Goal: Task Accomplishment & Management: Manage account settings

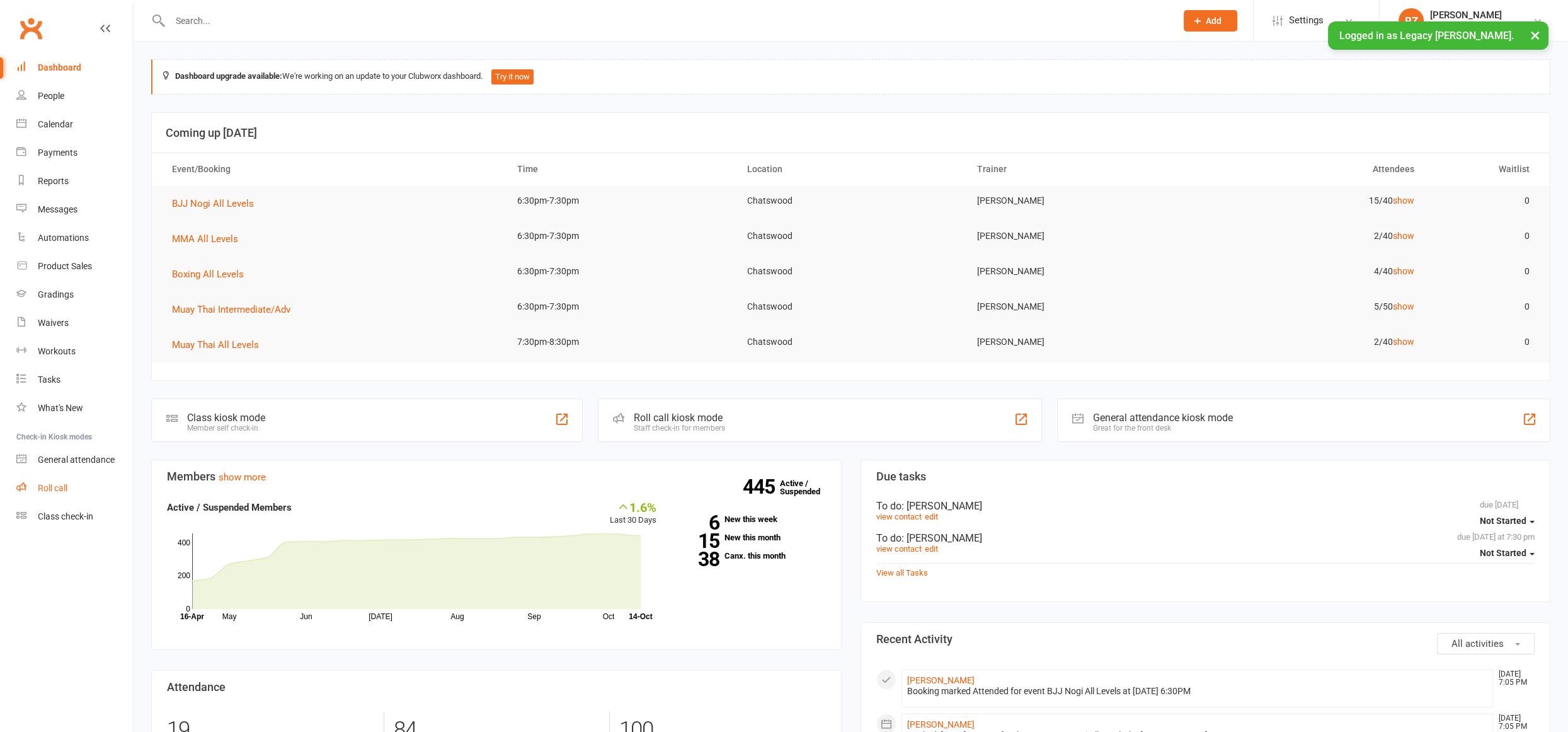
click at [35, 484] on link "Roll call" at bounding box center [74, 488] width 117 height 28
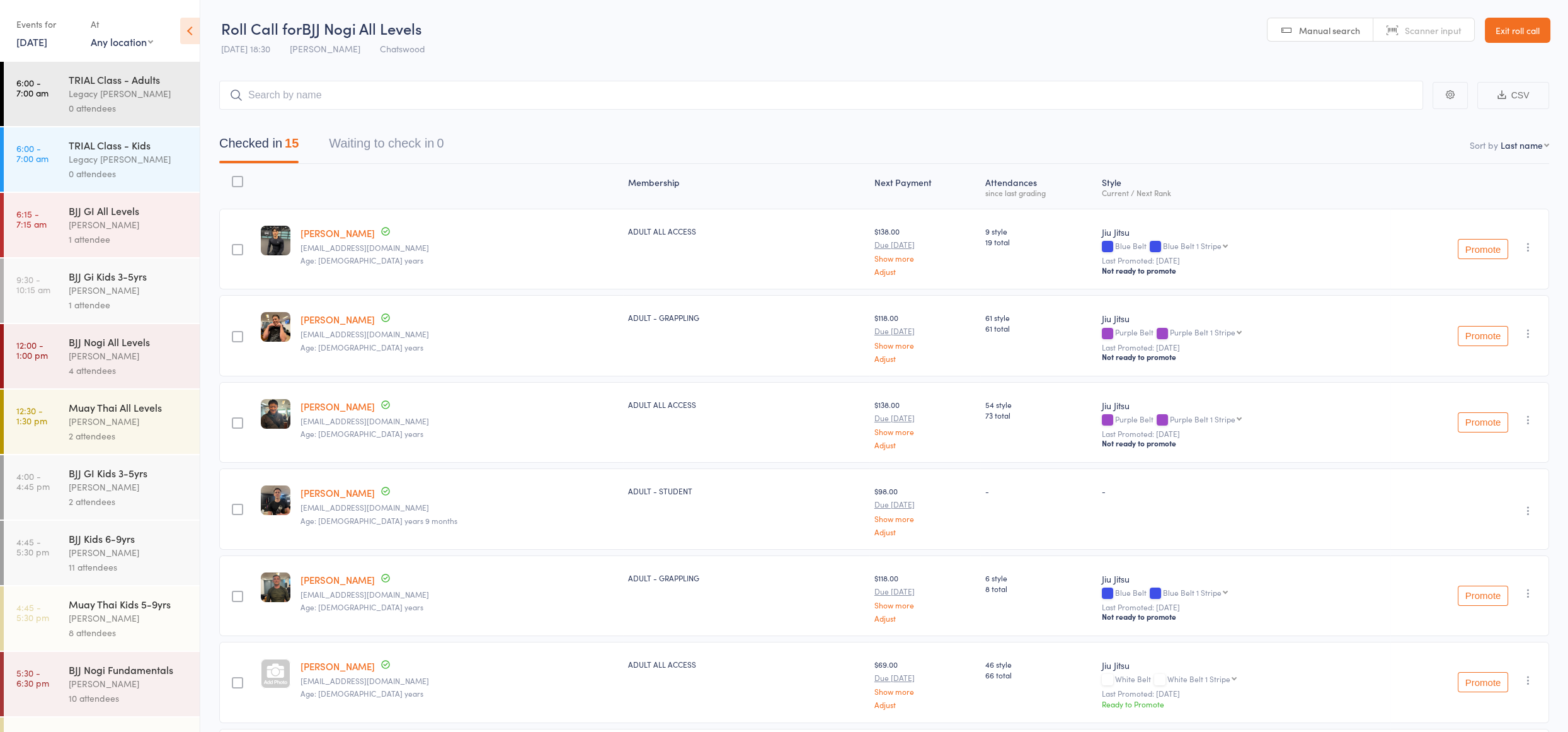
click at [127, 285] on div "[PERSON_NAME]" at bounding box center [129, 290] width 120 height 15
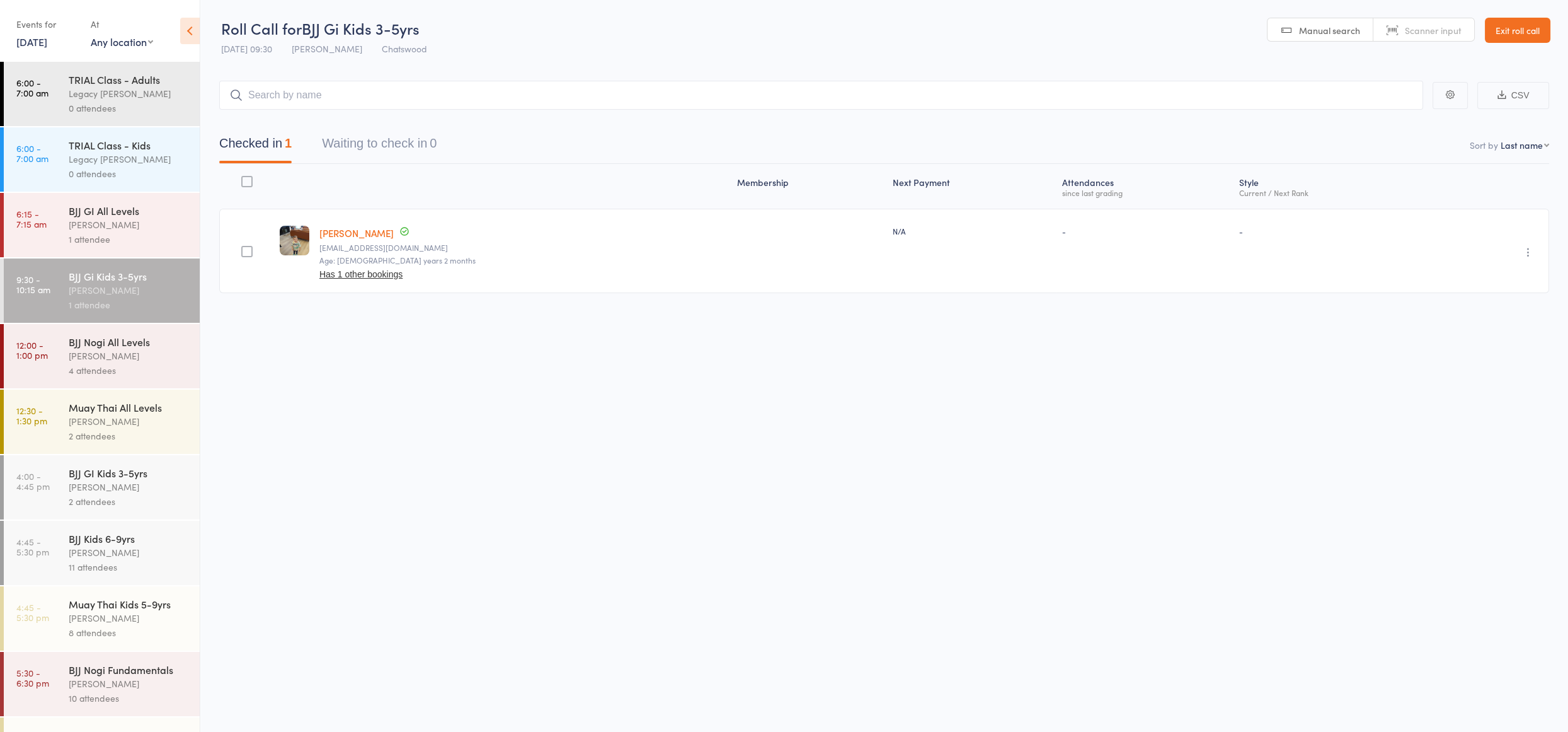
click at [291, 98] on input "search" at bounding box center [821, 96] width 1204 height 29
click at [134, 494] on div "[PERSON_NAME]" at bounding box center [129, 486] width 120 height 15
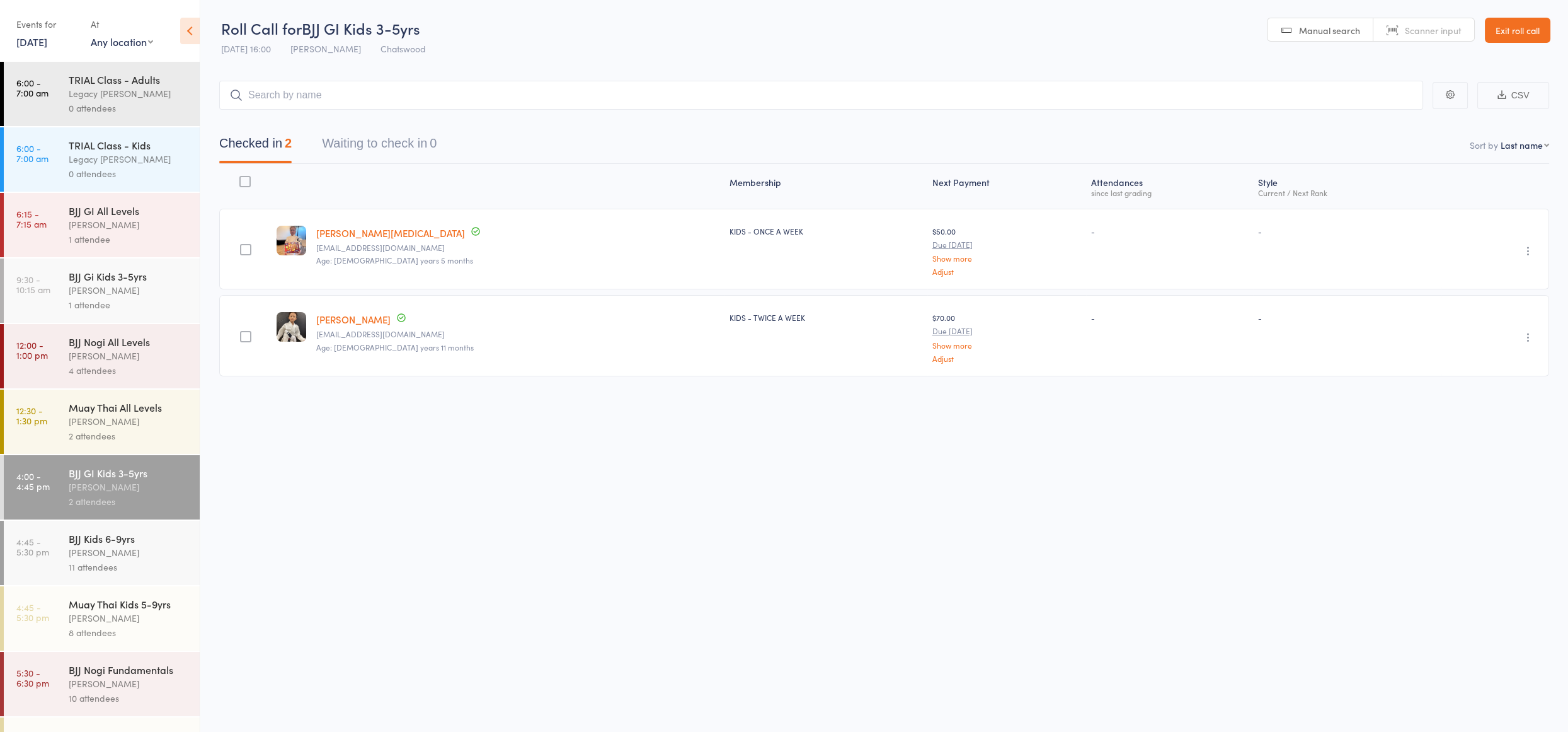
click at [364, 96] on input "search" at bounding box center [821, 96] width 1204 height 29
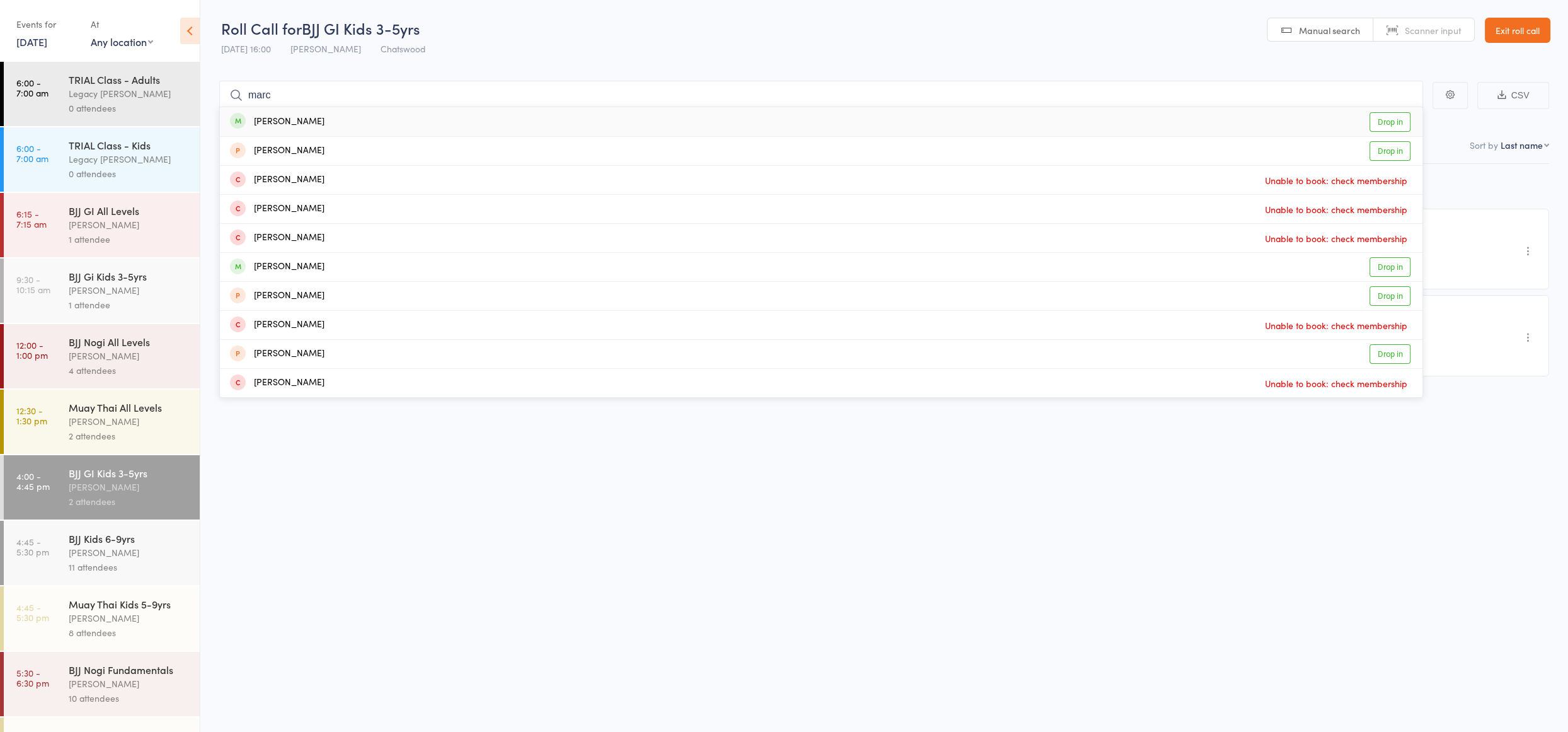
type input "marc"
click at [344, 122] on div "Marc Zhang Drop in" at bounding box center [821, 122] width 1202 height 29
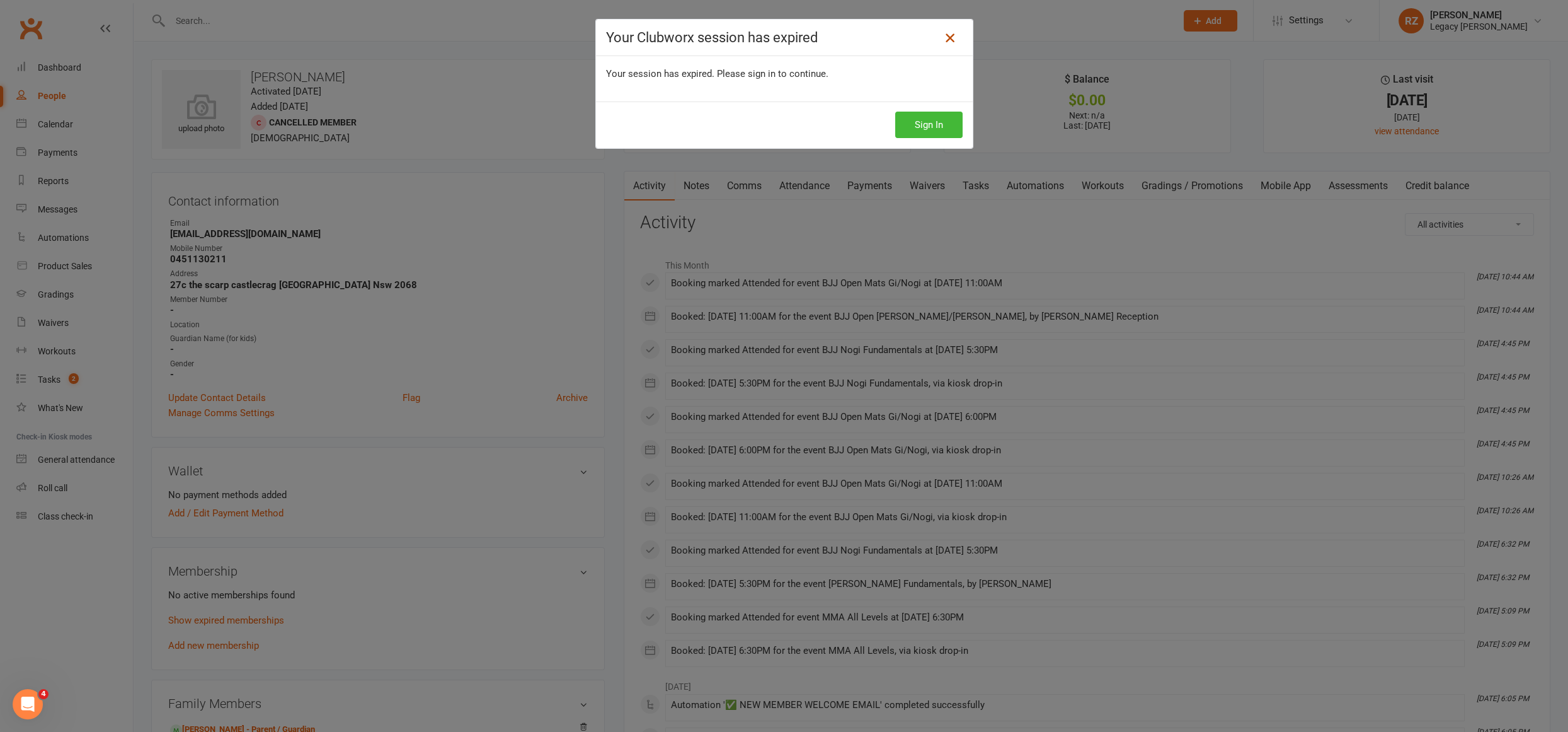
drag, startPoint x: 953, startPoint y: 39, endPoint x: 638, endPoint y: 42, distance: 315.0
click at [950, 38] on icon at bounding box center [950, 38] width 15 height 15
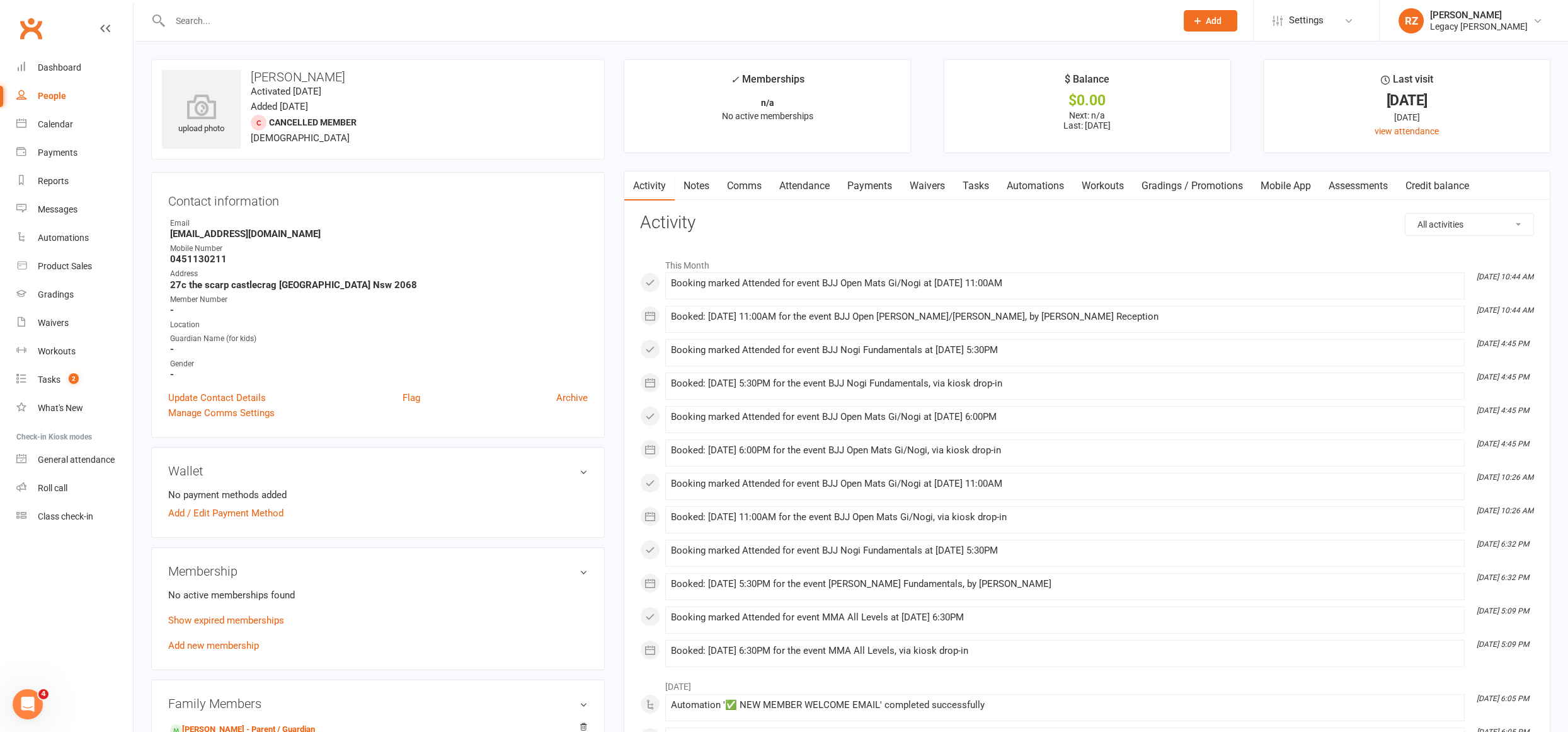
click at [199, 31] on div at bounding box center [659, 20] width 1016 height 41
click at [204, 24] on input "text" at bounding box center [667, 20] width 1001 height 18
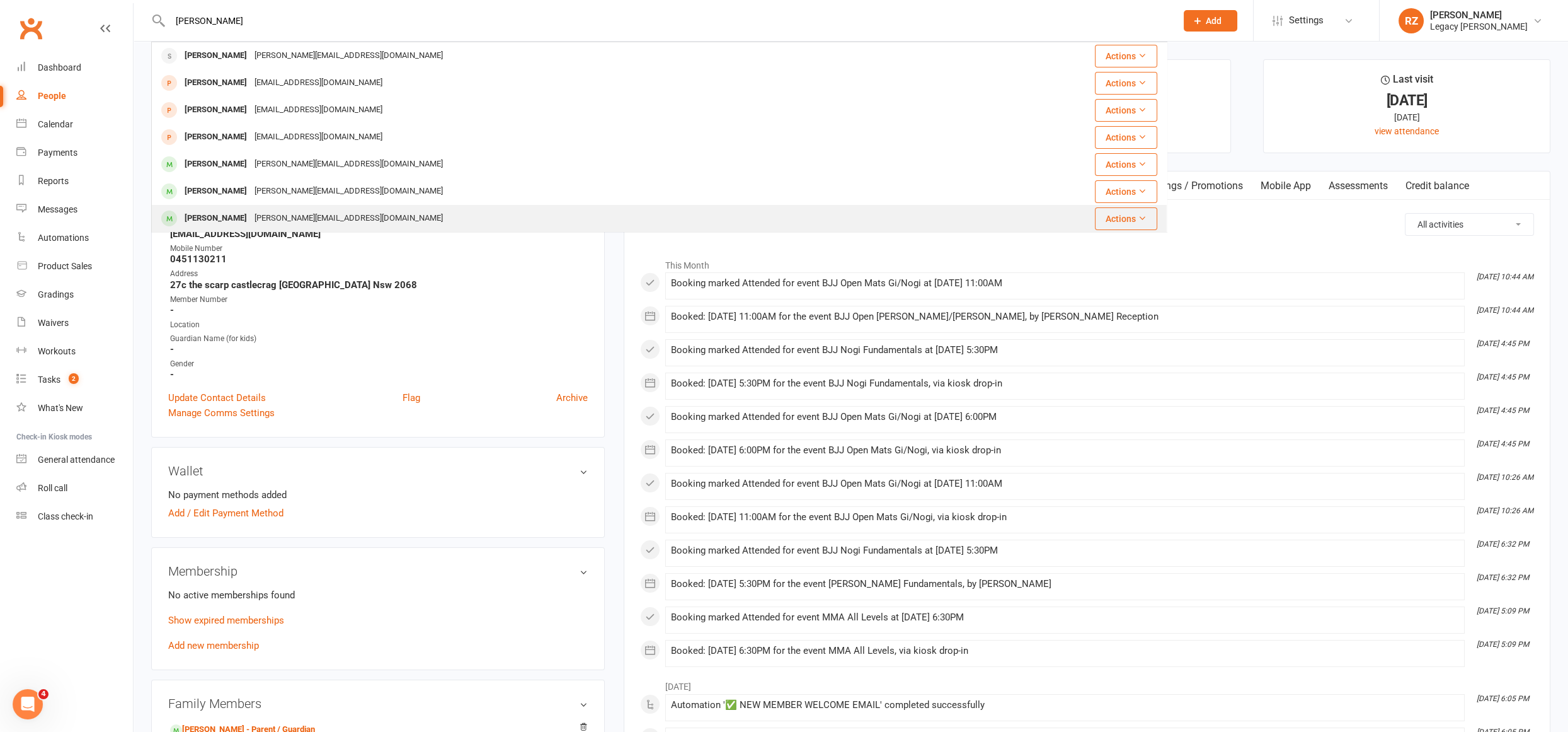
type input "josh"
click at [251, 212] on div "josh.claus@sydstu.catholic.edu.au" at bounding box center [349, 218] width 196 height 18
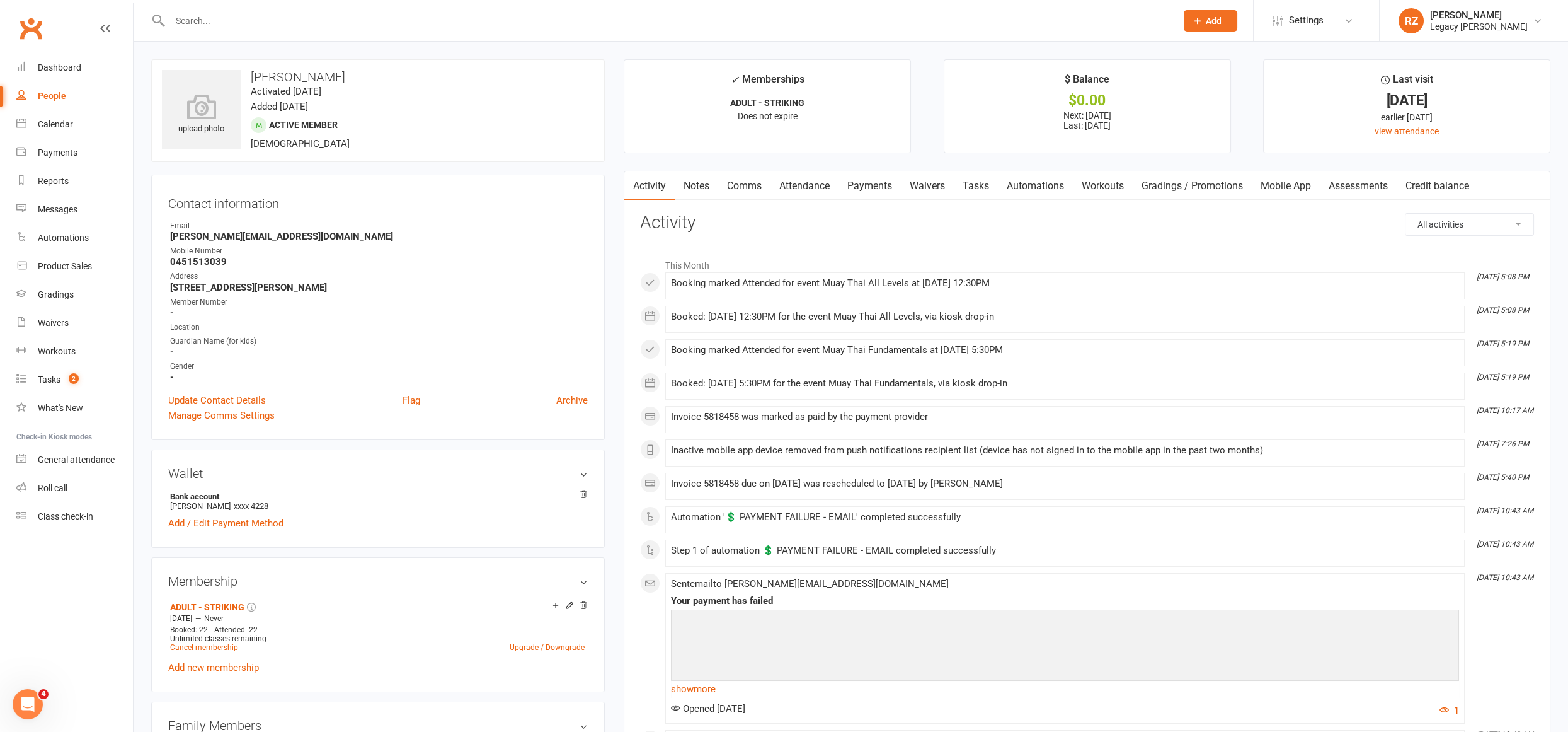
click at [863, 185] on link "Payments" at bounding box center [869, 186] width 62 height 29
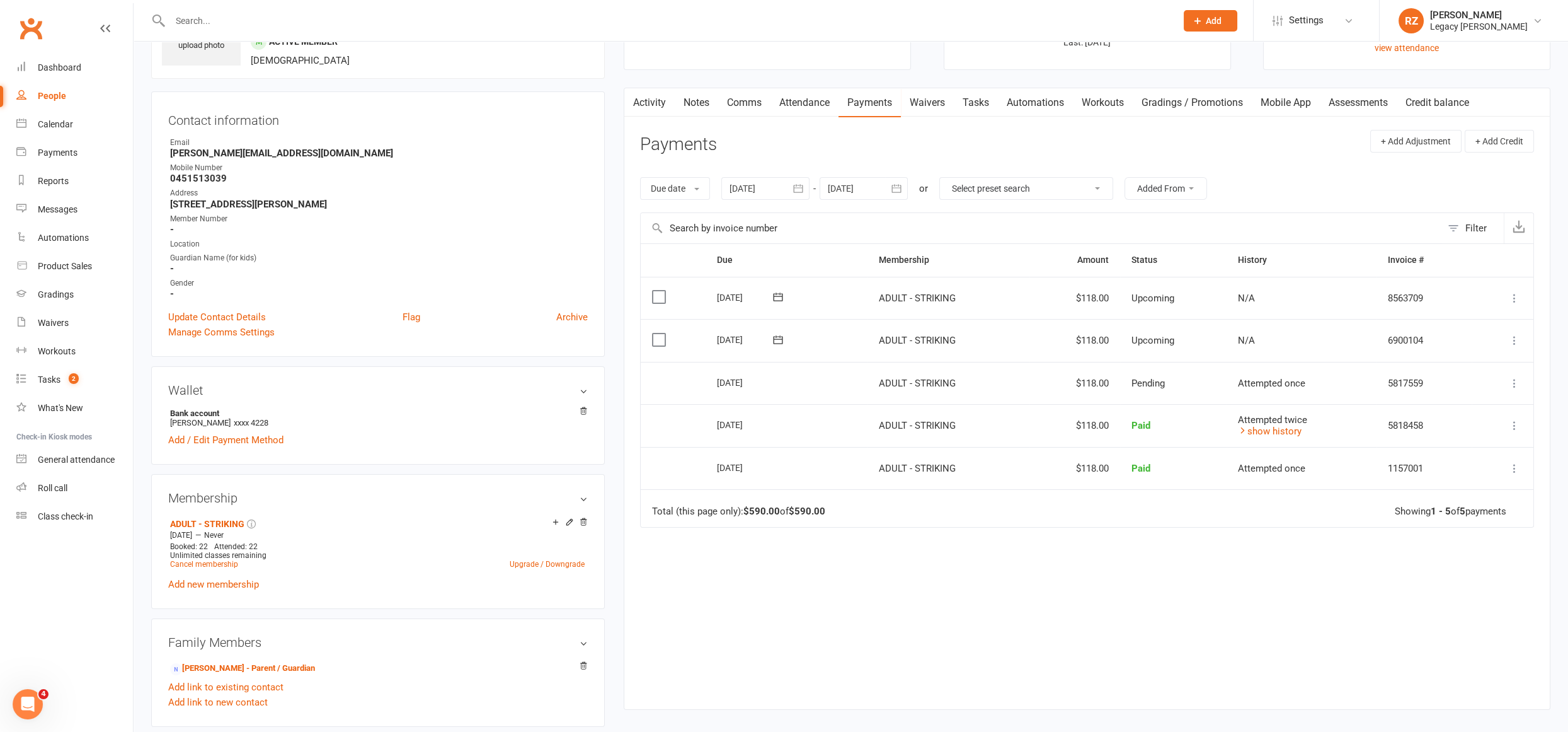
scroll to position [84, 0]
click at [529, 562] on link "Upgrade / Downgrade" at bounding box center [547, 563] width 75 height 9
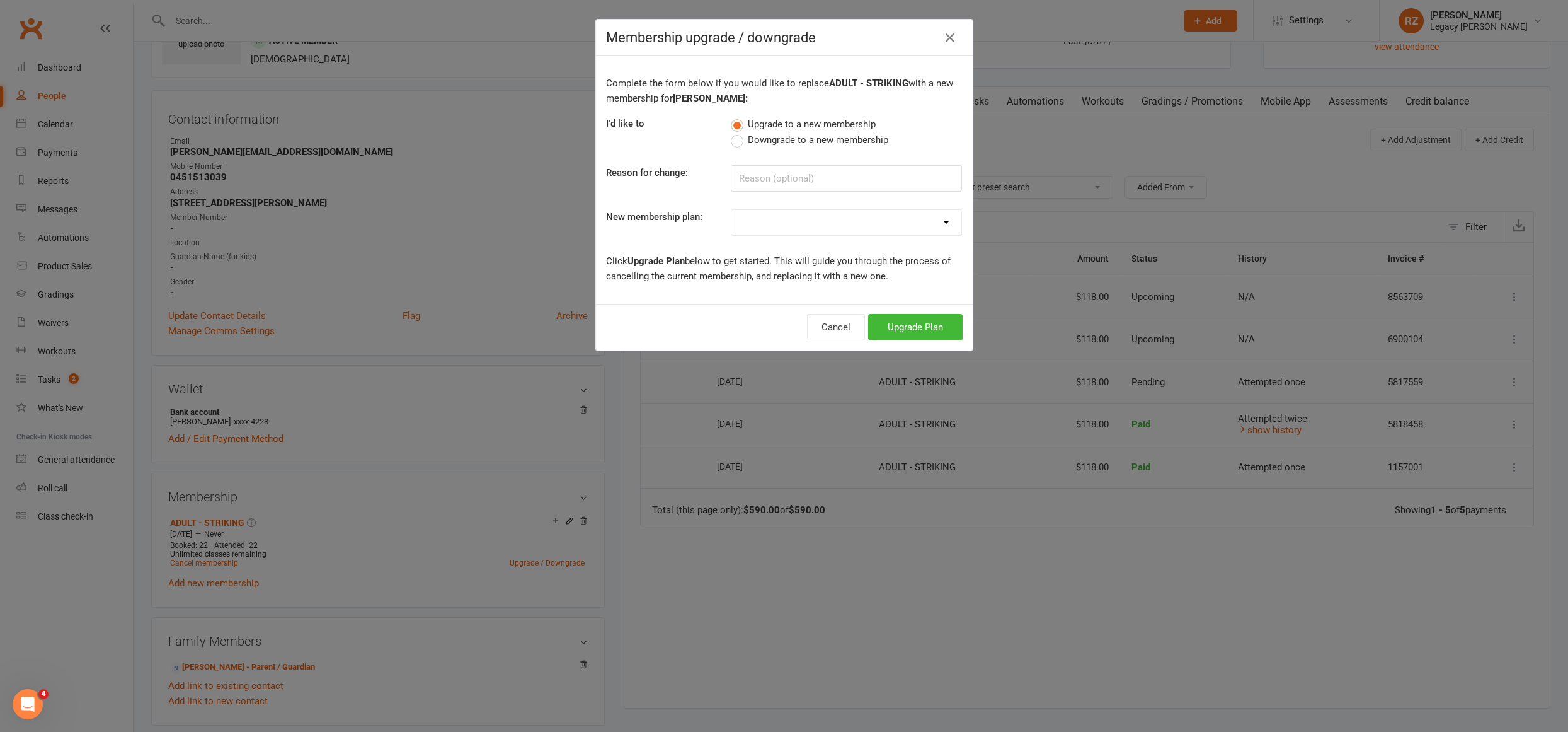
click at [748, 141] on span "Downgrade to a new membership" at bounding box center [818, 139] width 141 height 14
click at [739, 132] on input "Downgrade to a new membership" at bounding box center [735, 132] width 9 height 0
click at [785, 184] on input at bounding box center [846, 178] width 231 height 26
type input "student"
click at [804, 216] on select "ADULT - FREE TRIAL WEEK ADULT - NO CONTRACT ADULT - 6 MONTHS ADULT - 9 MONTHS A…" at bounding box center [847, 223] width 230 height 26
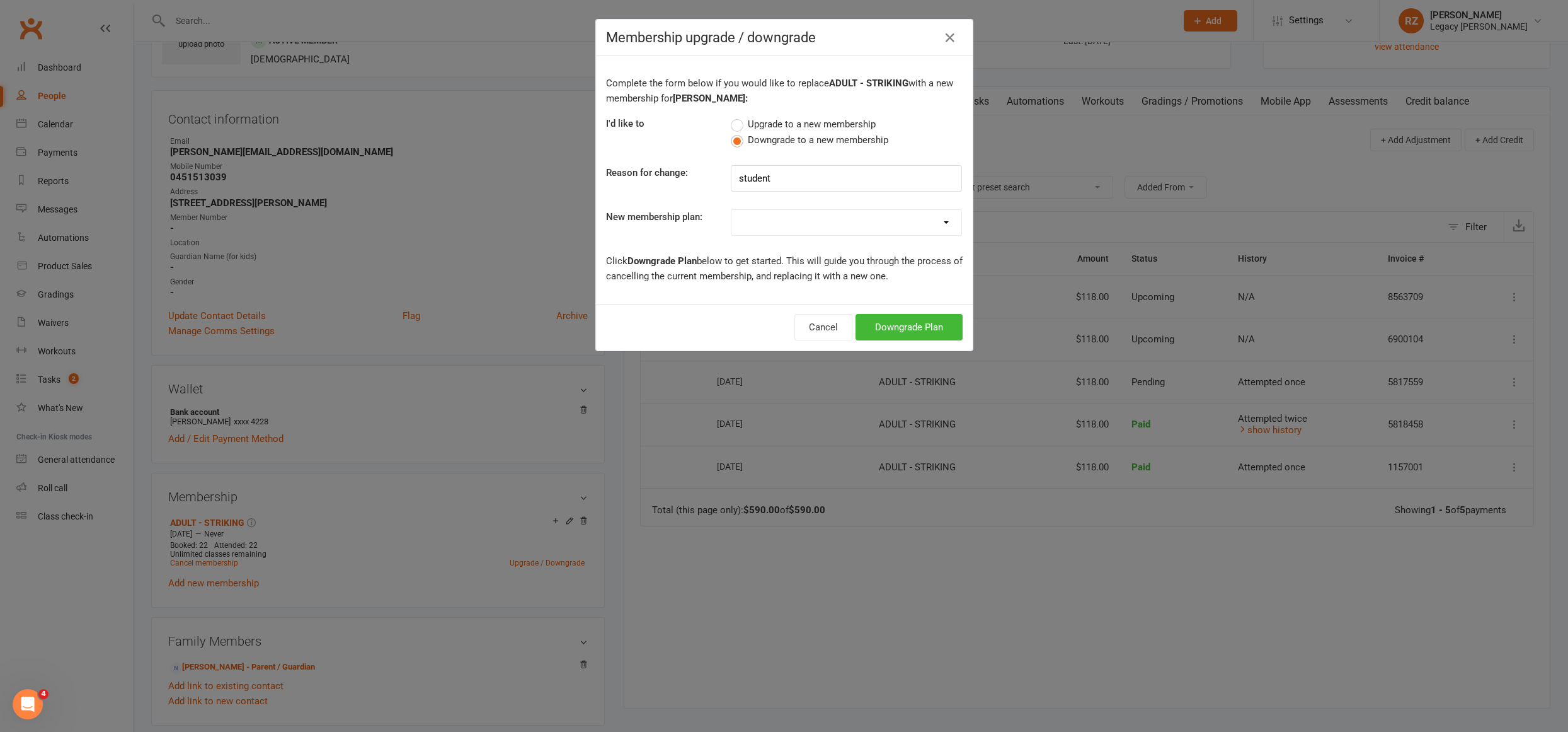
select select "20"
click at [732, 210] on select "ADULT - FREE TRIAL WEEK ADULT - NO CONTRACT ADULT - 6 MONTHS ADULT - 9 MONTHS A…" at bounding box center [847, 223] width 230 height 26
click at [895, 324] on button "Downgrade Plan" at bounding box center [909, 327] width 107 height 26
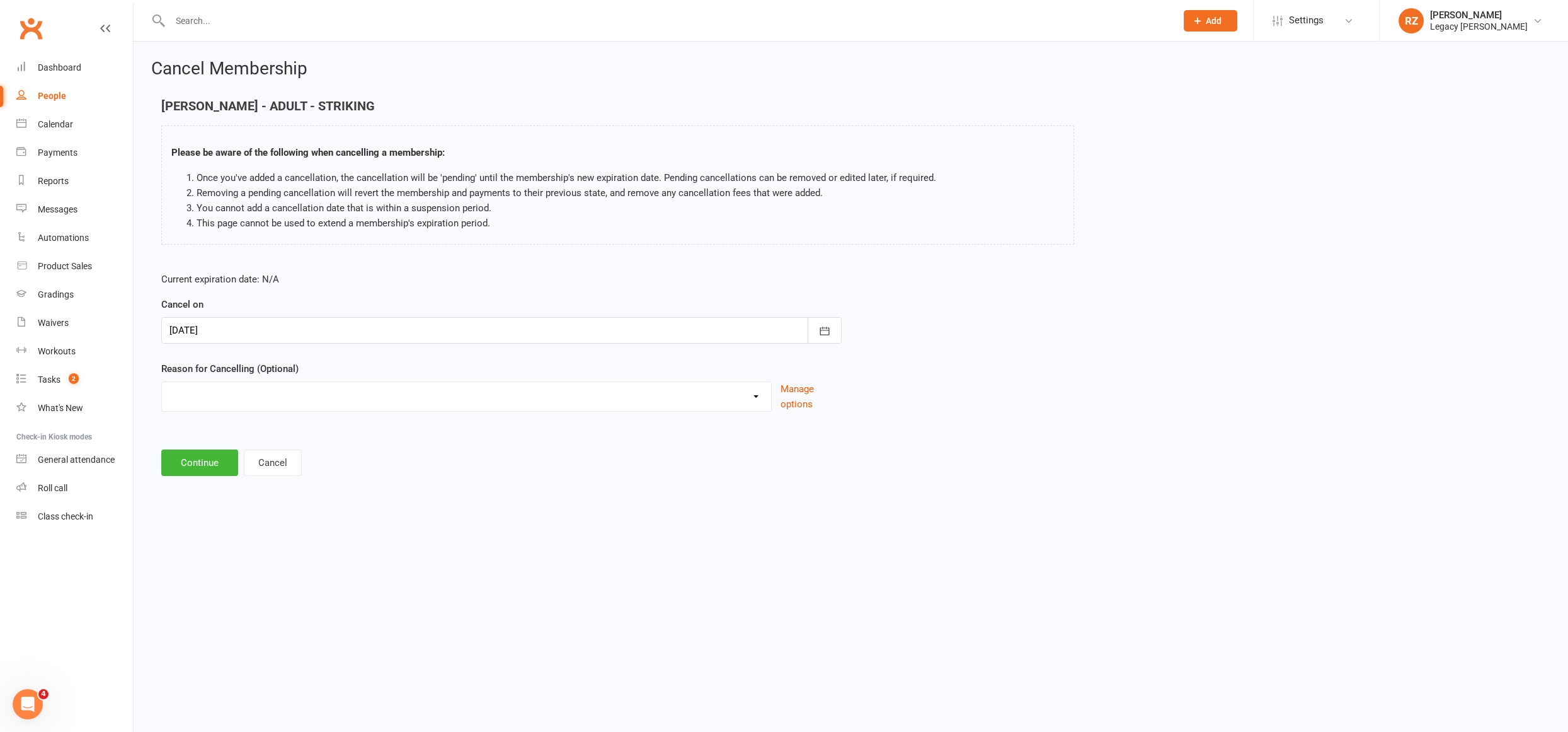
click at [366, 333] on div at bounding box center [501, 330] width 680 height 26
click at [243, 507] on span "27" at bounding box center [240, 506] width 10 height 10
type input "27 Oct 2025"
click at [229, 389] on select "Change to another Legacy Change to casual classes Financial reasons Holiday Ill…" at bounding box center [466, 395] width 609 height 26
select select "7"
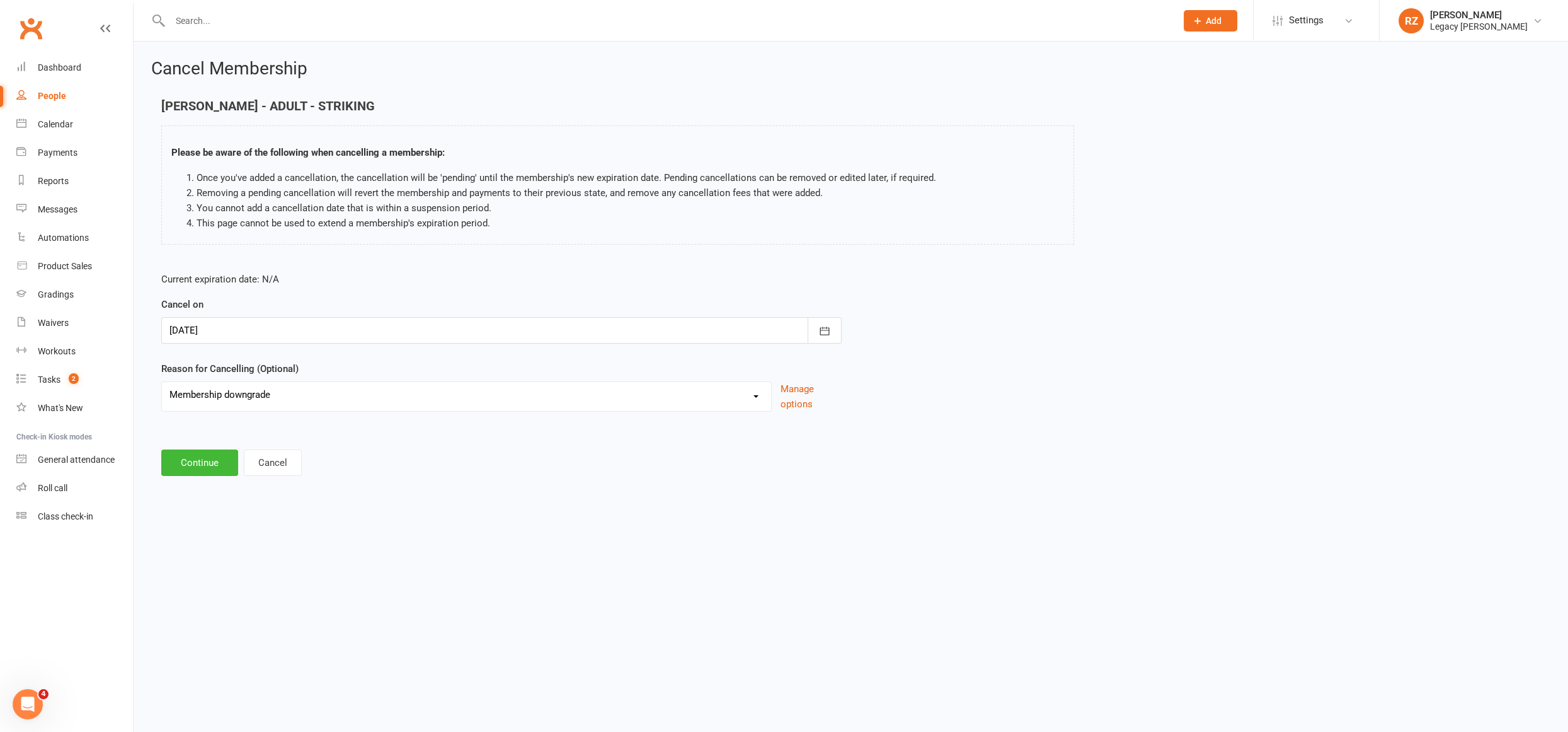
click at [162, 382] on select "Change to another Legacy Change to casual classes Financial reasons Holiday Ill…" at bounding box center [466, 395] width 609 height 26
click at [217, 467] on button "Continue" at bounding box center [200, 462] width 77 height 26
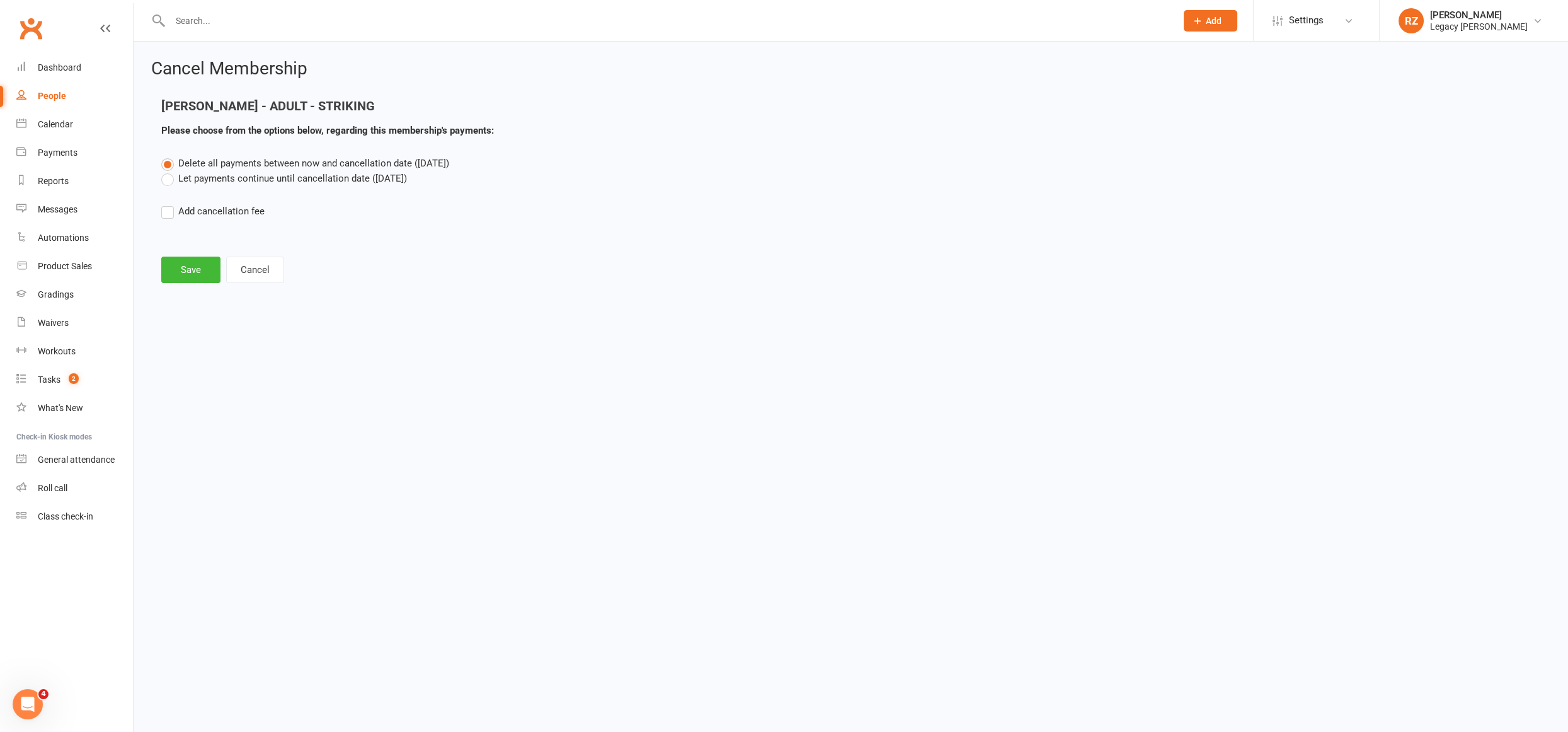
click at [168, 183] on label "Let payments continue until cancellation date (Oct 27, 2025)" at bounding box center [284, 178] width 246 height 15
click at [168, 171] on input "Let payments continue until cancellation date (Oct 27, 2025)" at bounding box center [165, 171] width 9 height 0
click at [176, 265] on button "Save" at bounding box center [190, 270] width 59 height 26
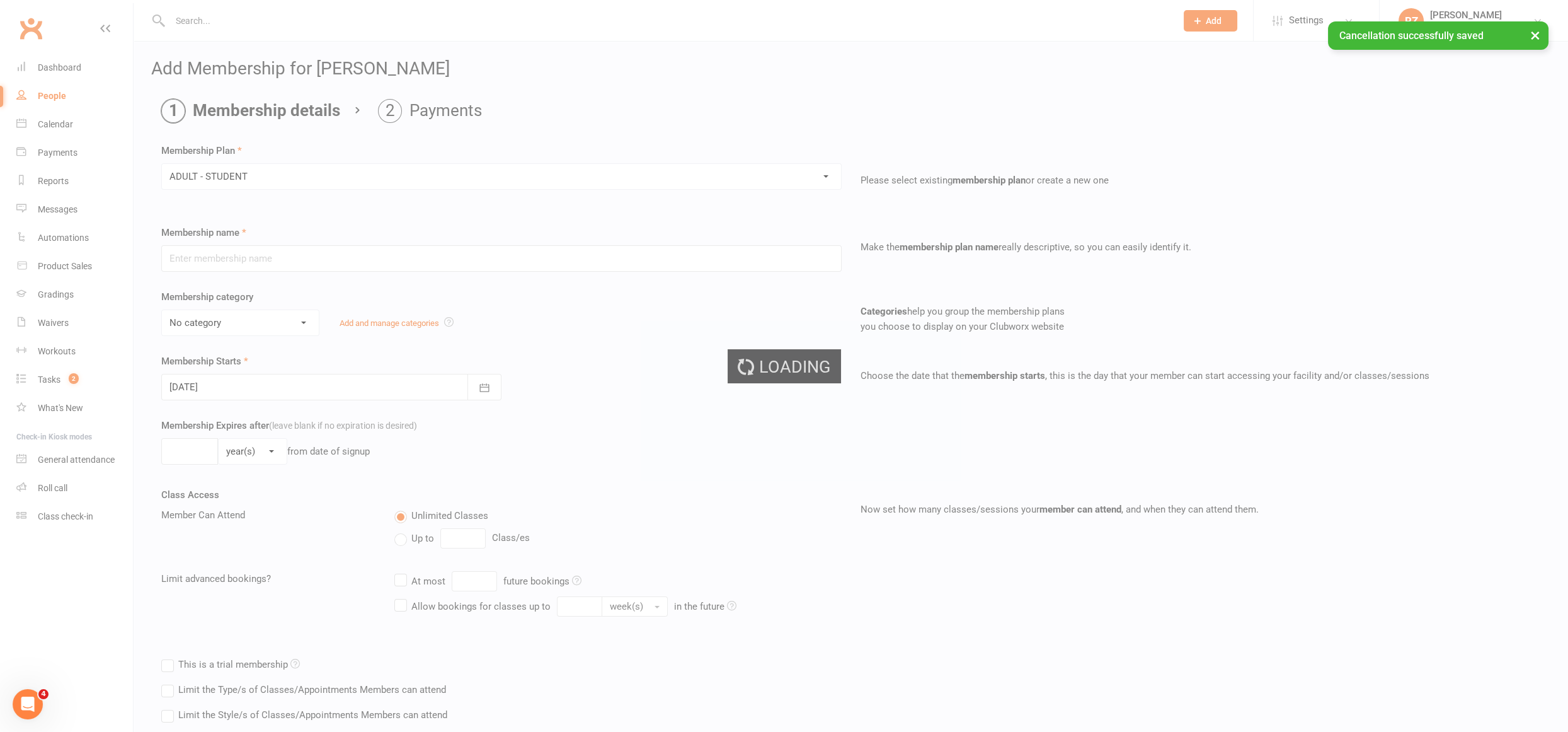
type input "ADULT - STUDENT"
select select "0"
type input "0"
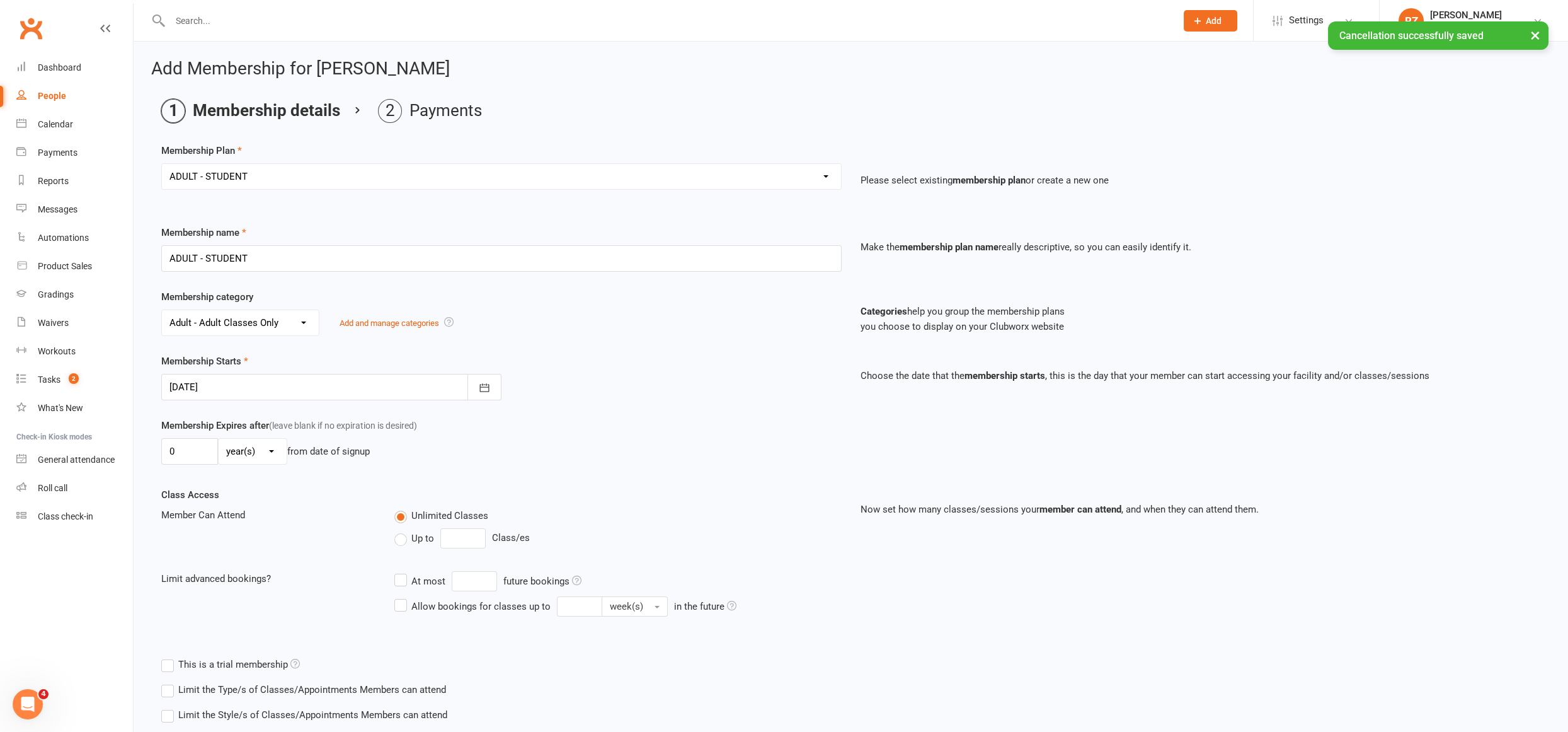
click at [238, 378] on div at bounding box center [331, 386] width 340 height 26
click at [264, 559] on span "28" at bounding box center [268, 562] width 10 height 10
type input "28 Oct 2025"
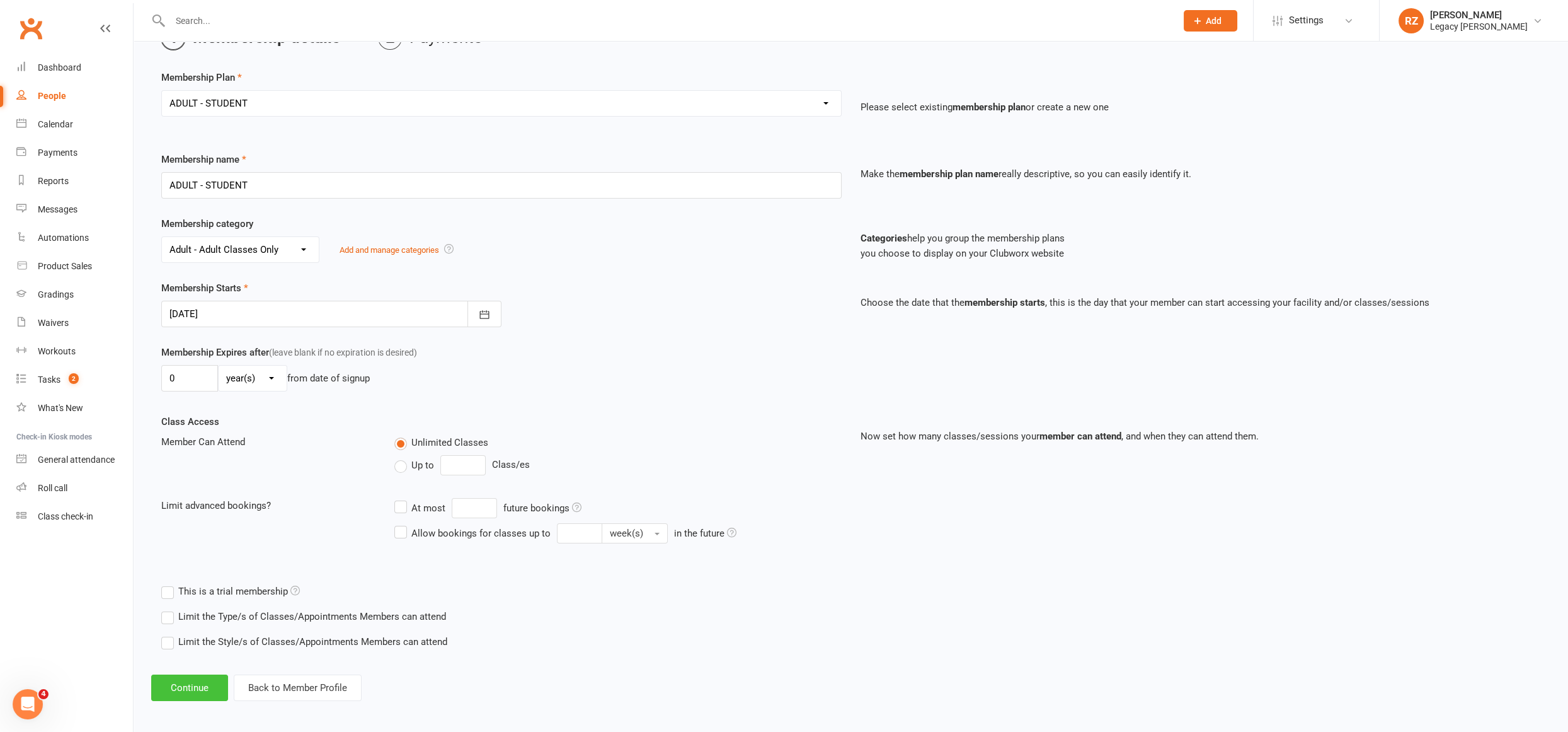
click at [201, 684] on button "Continue" at bounding box center [189, 688] width 77 height 26
click at [186, 677] on button "Continue" at bounding box center [189, 688] width 77 height 26
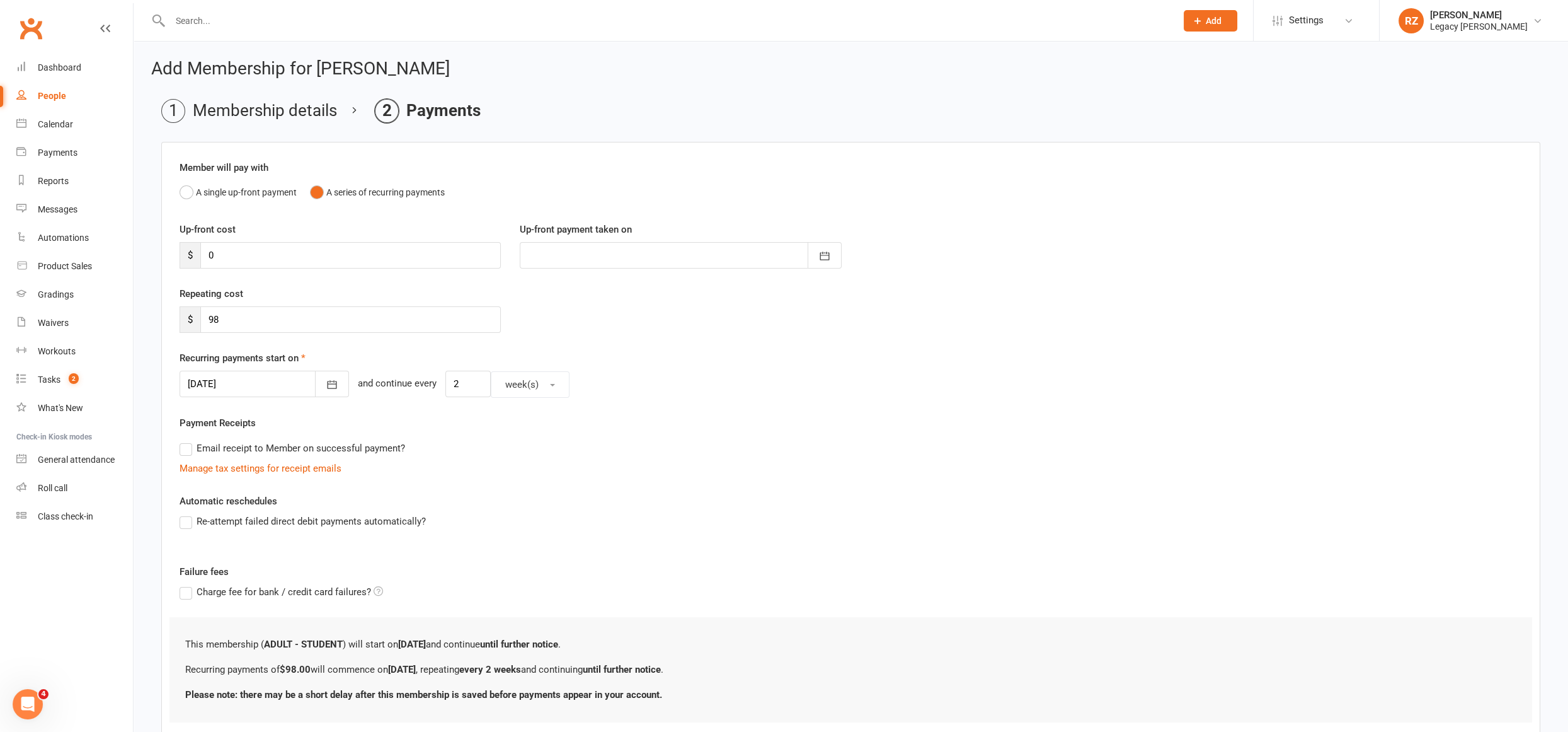
scroll to position [80, 0]
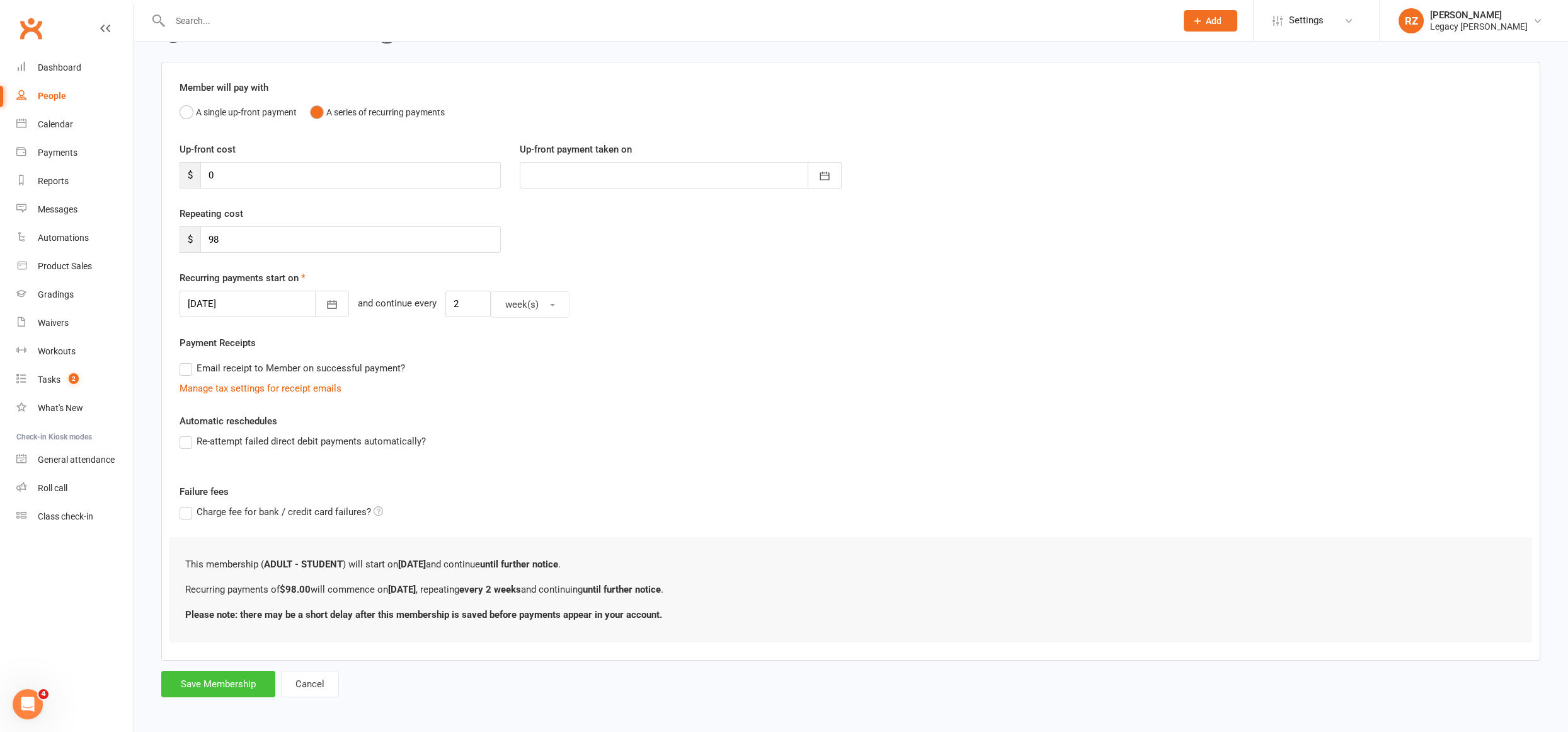
click at [197, 687] on button "Save Membership" at bounding box center [218, 683] width 114 height 26
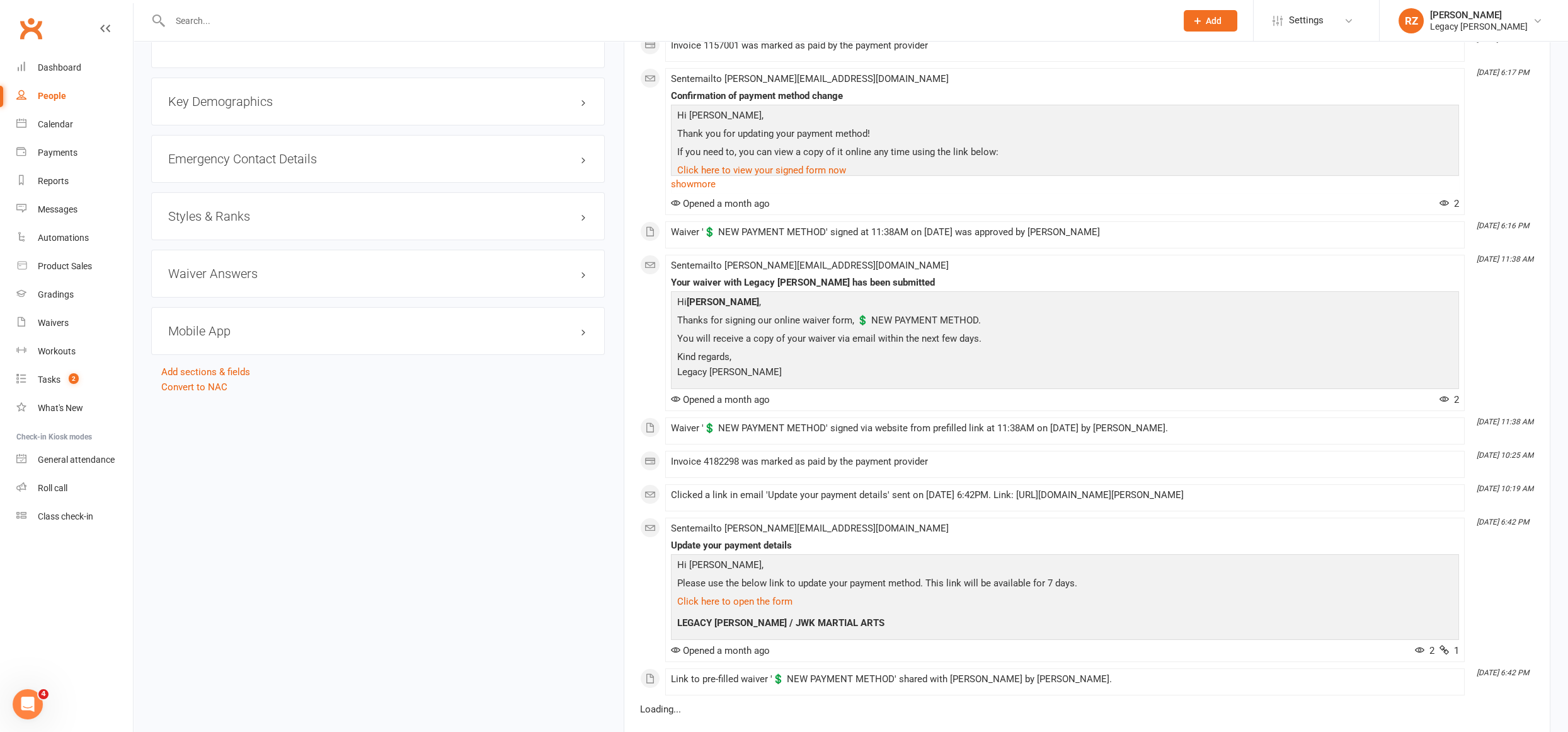
scroll to position [1030, 0]
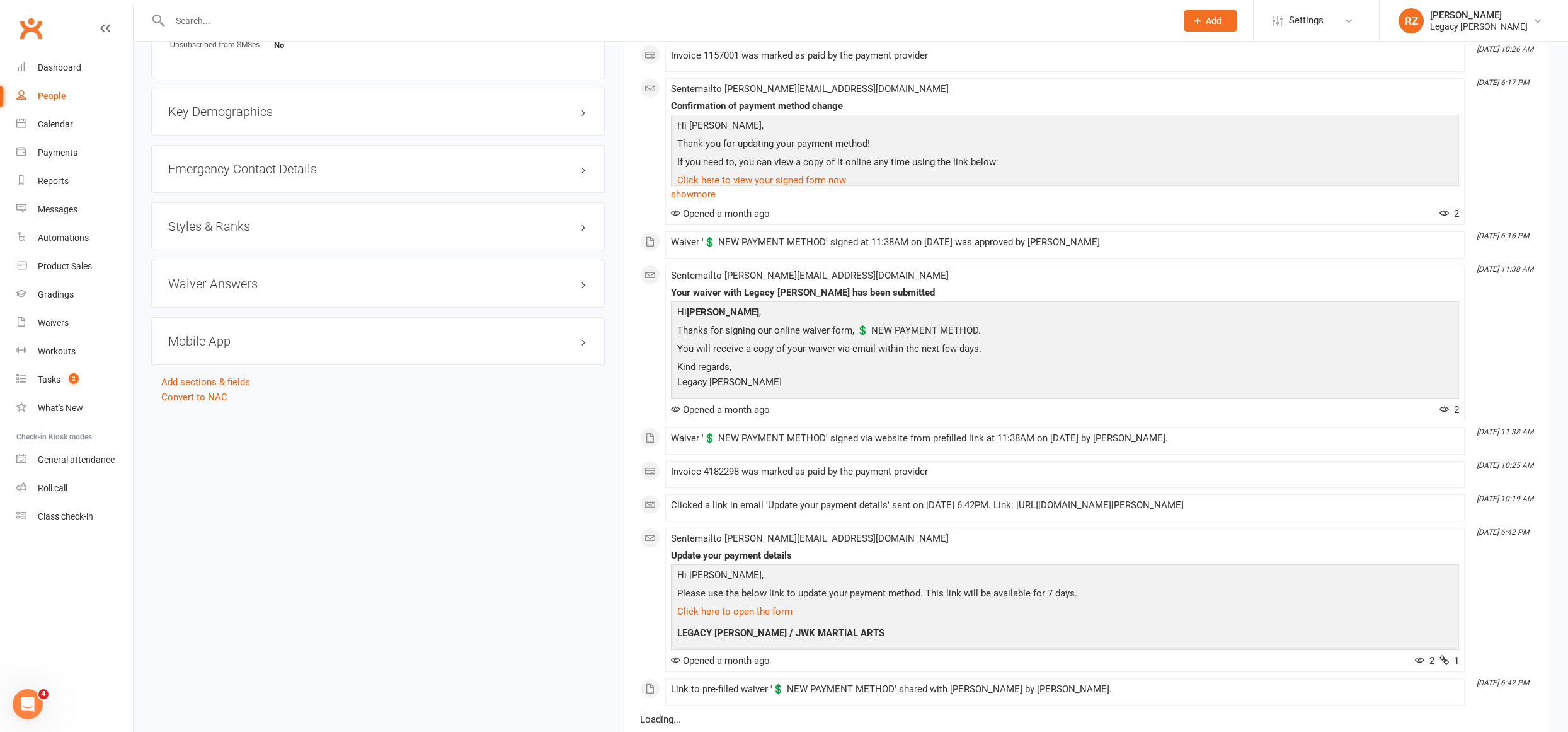
click at [312, 210] on div "Styles & Ranks" at bounding box center [378, 226] width 454 height 48
click at [302, 219] on h3 "Styles & Ranks" at bounding box center [378, 226] width 419 height 14
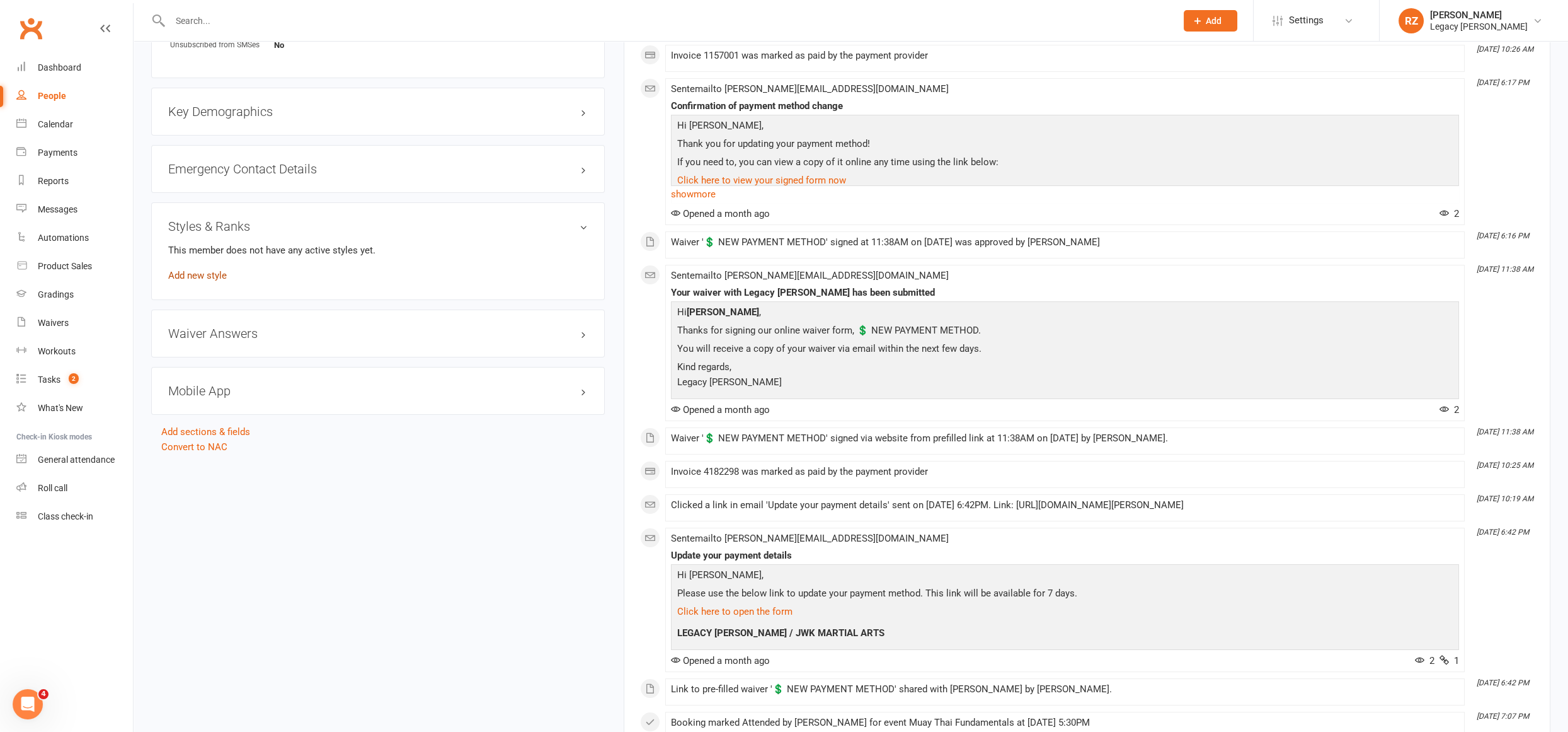
click at [208, 271] on link "Add new style" at bounding box center [197, 275] width 59 height 11
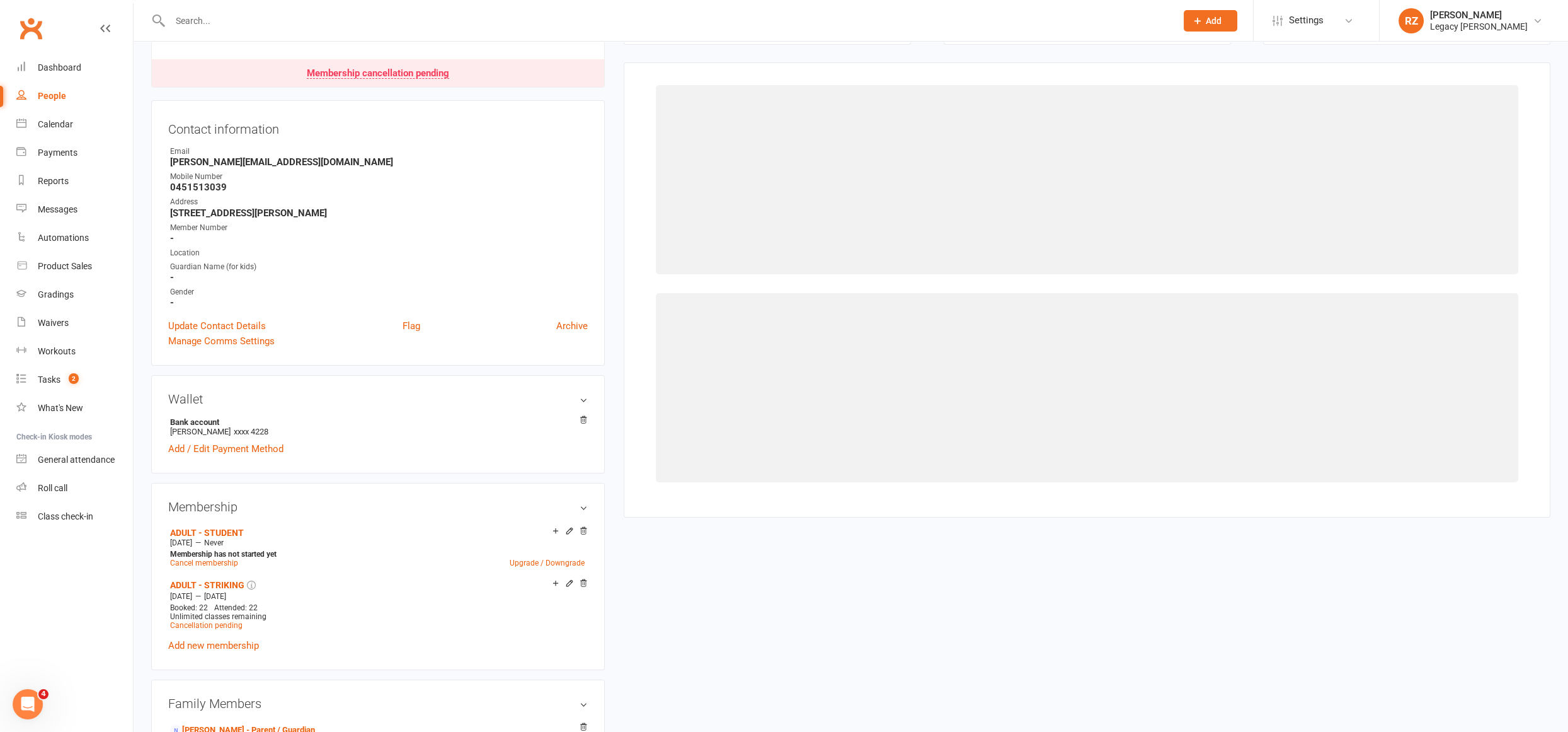
scroll to position [107, 0]
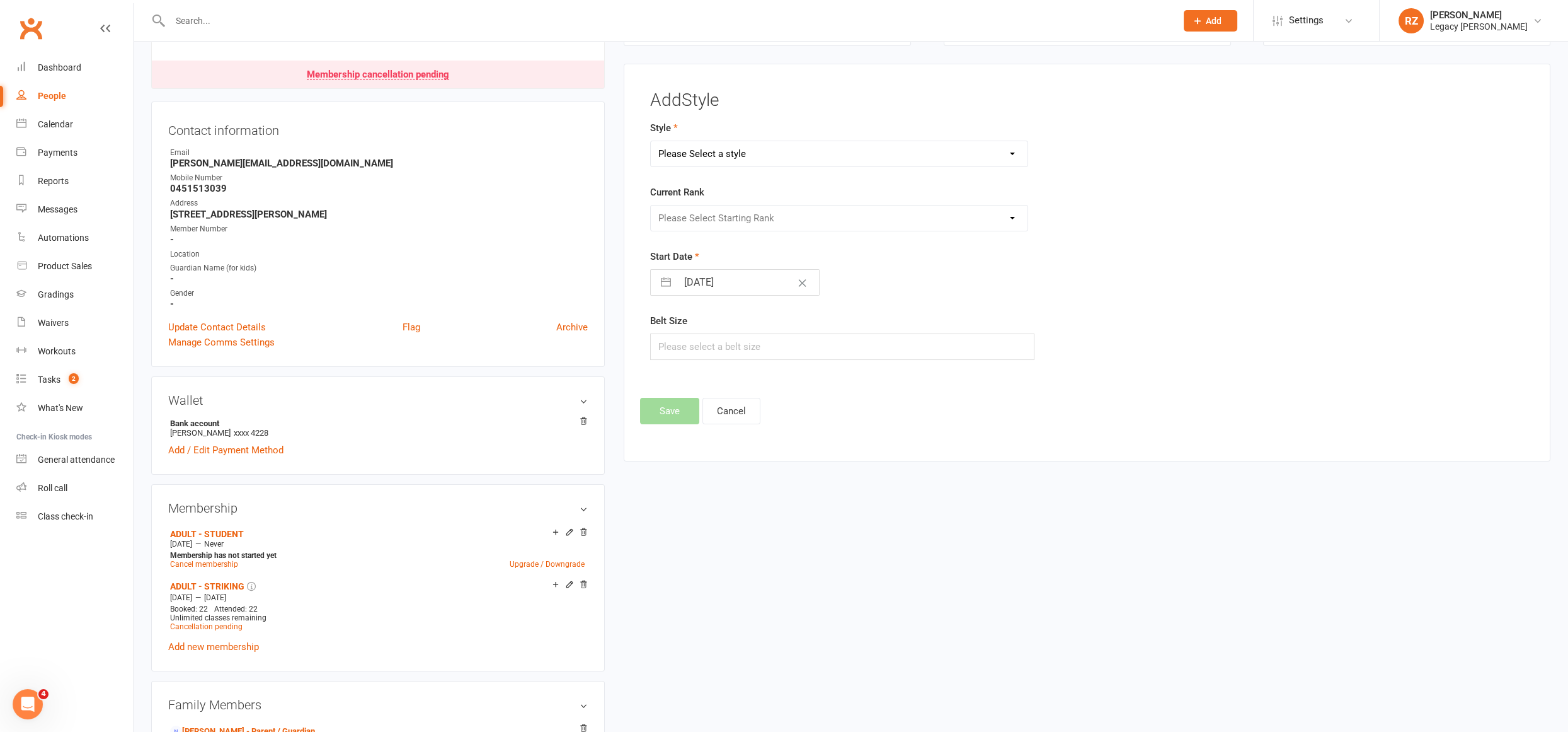
click at [755, 152] on select "Please Select a style Boxing Jiu Jitsu Kids Jiu Jitsu Kids MMA Kids Muay Thai M…" at bounding box center [839, 154] width 377 height 26
select select "2938"
click at [651, 141] on select "Please Select a style Boxing Jiu Jitsu Kids Jiu Jitsu Kids MMA Kids Muay Thai M…" at bounding box center [839, 154] width 377 height 26
click at [721, 218] on select "Please Select Starting Rank White Belt White Belt 1 Stripe White Belt 2 Stripe …" at bounding box center [839, 218] width 377 height 26
select select "32092"
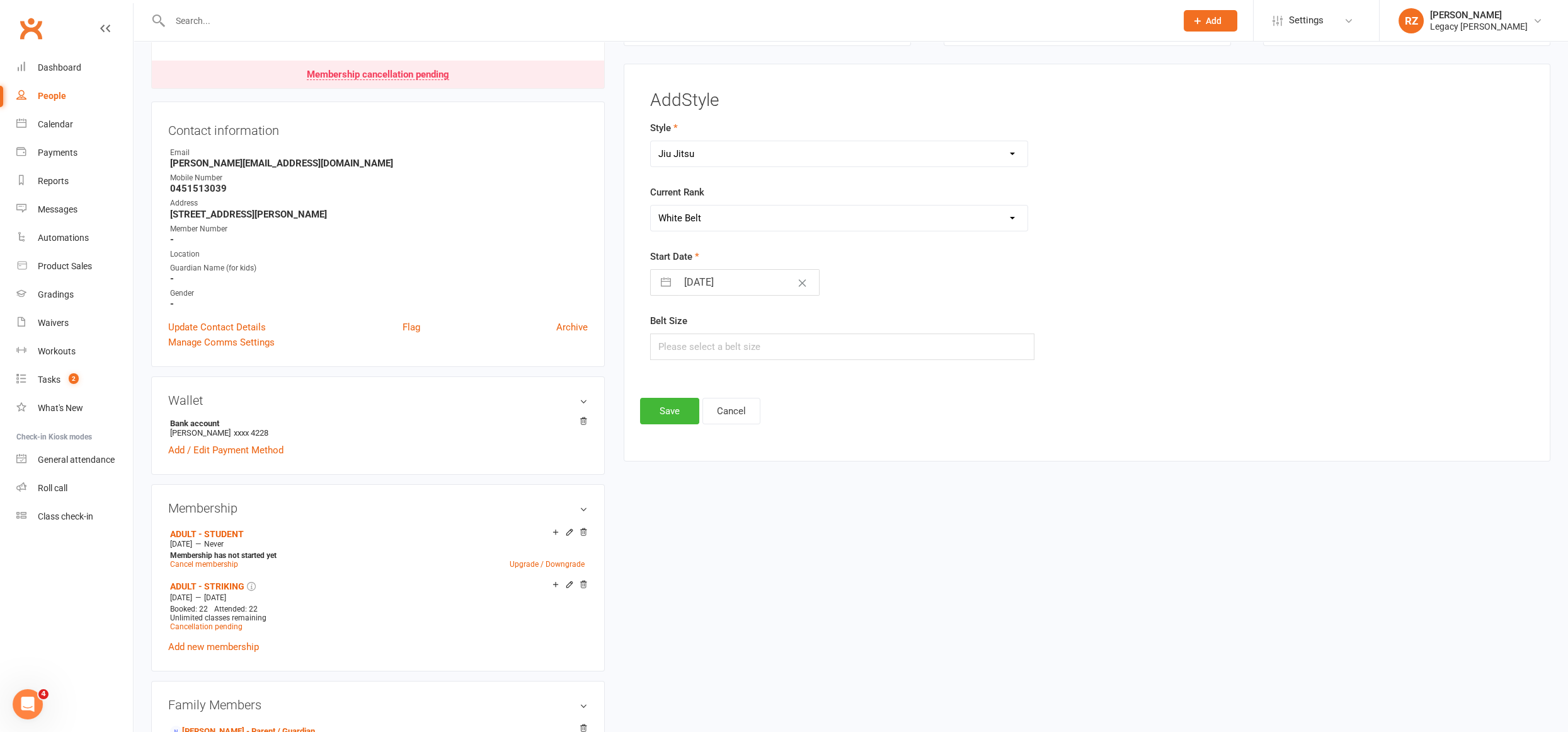
click at [651, 206] on select "Please Select Starting Rank White Belt White Belt 1 Stripe White Belt 2 Stripe …" at bounding box center [839, 218] width 377 height 26
click at [662, 408] on button "Save" at bounding box center [669, 410] width 59 height 26
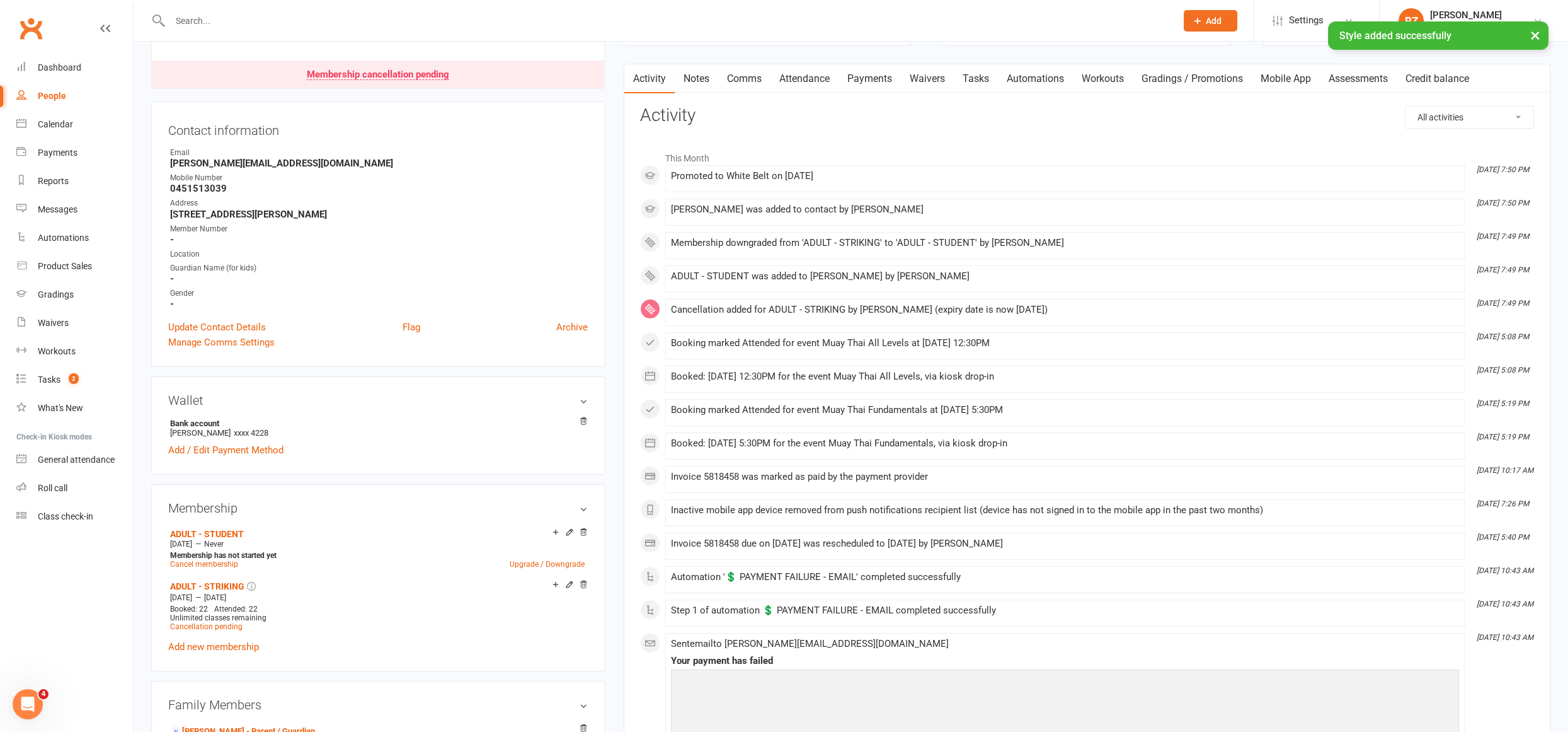
click at [874, 74] on link "Payments" at bounding box center [869, 78] width 62 height 29
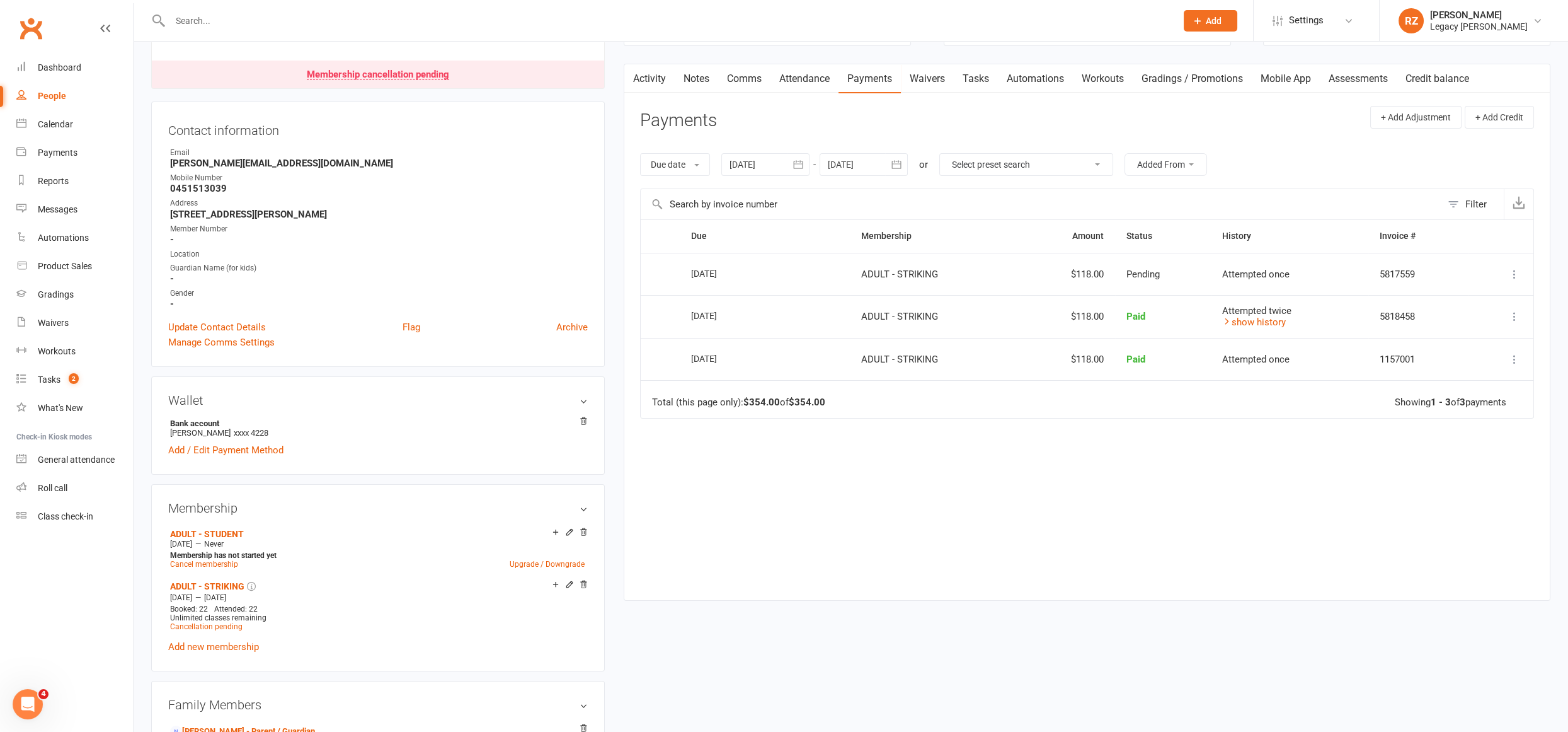
click at [848, 163] on div at bounding box center [863, 165] width 88 height 23
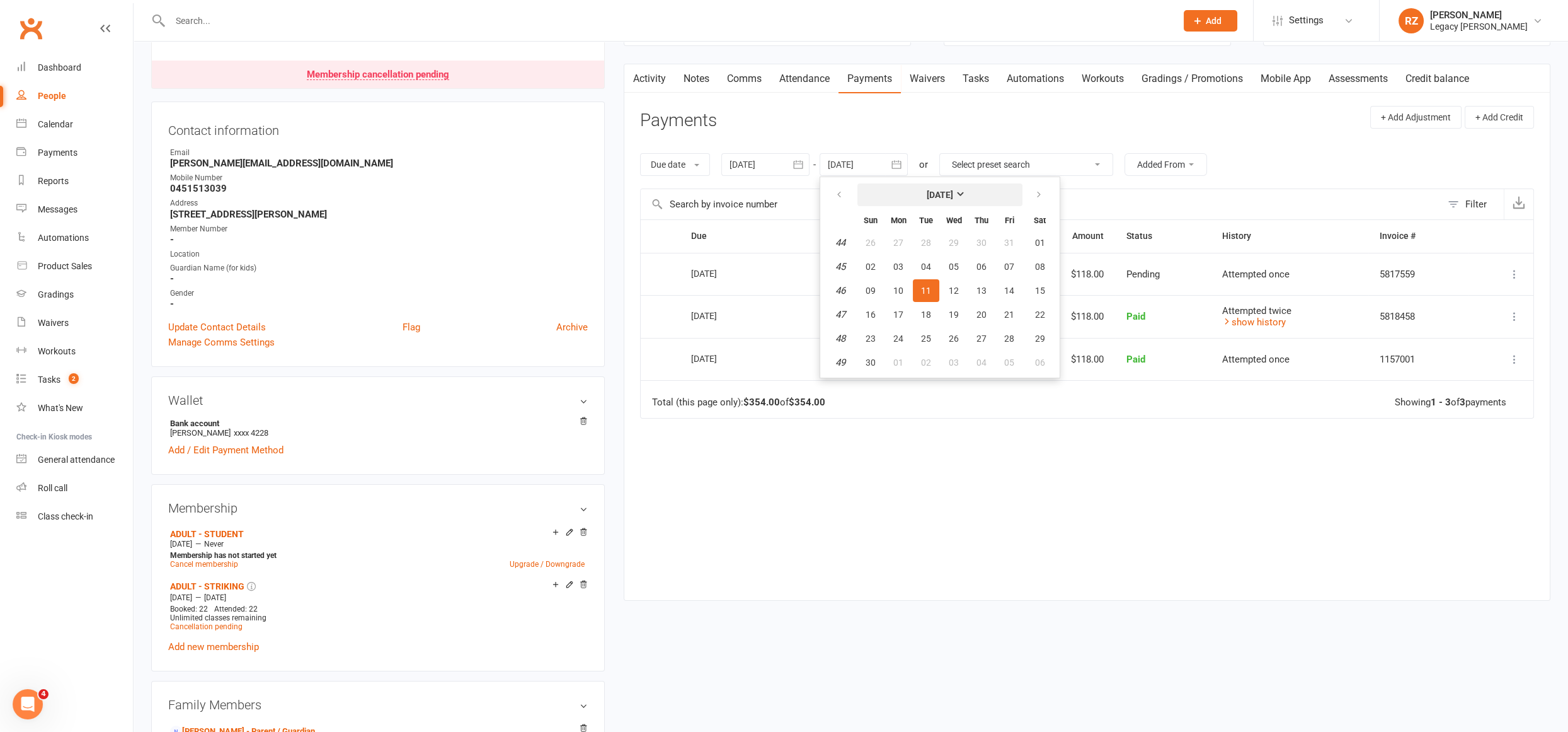
click at [949, 192] on strong "November 2025" at bounding box center [940, 195] width 26 height 10
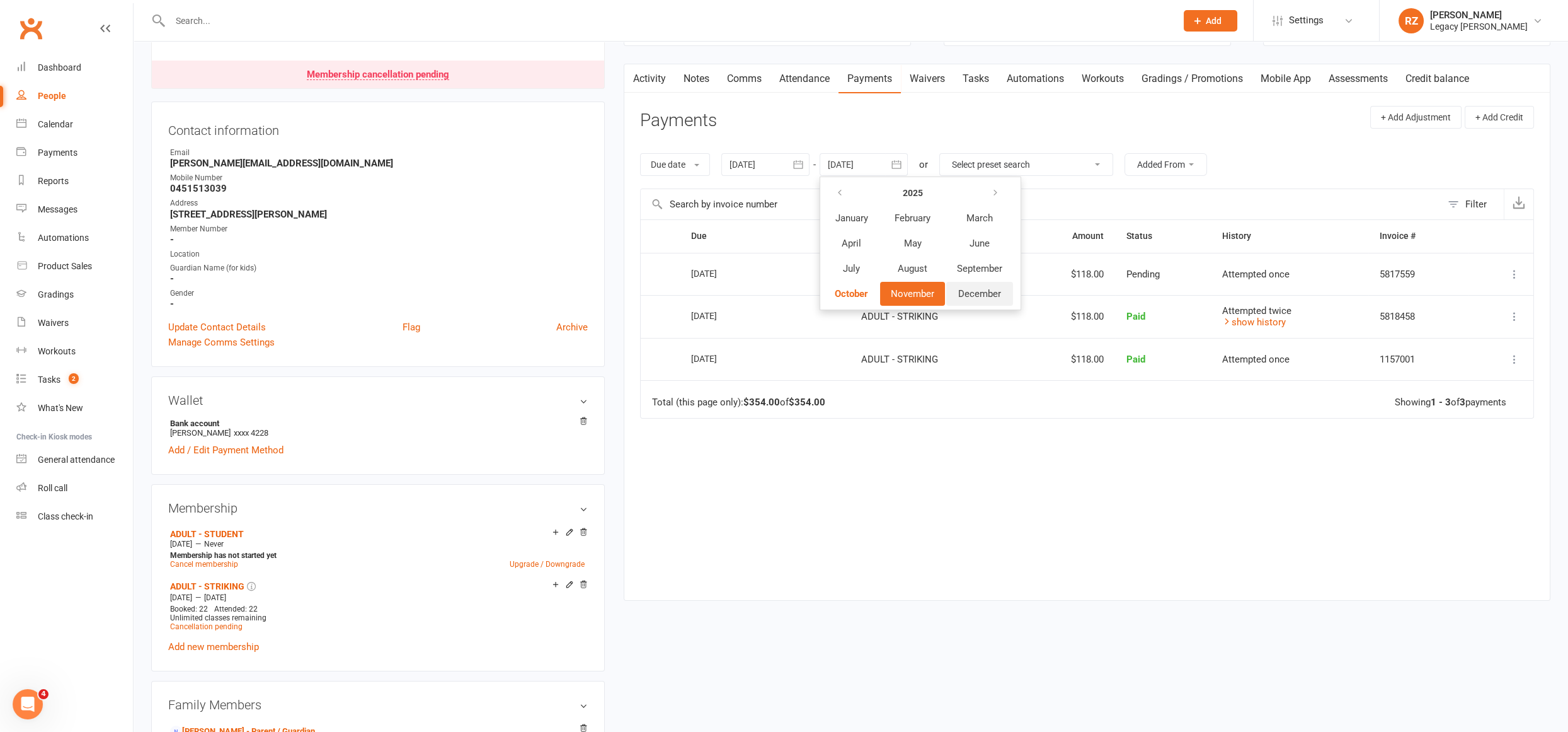
click at [977, 291] on span "December" at bounding box center [980, 293] width 43 height 11
click at [973, 292] on button "18" at bounding box center [981, 290] width 26 height 23
type input "18 Dec 2025"
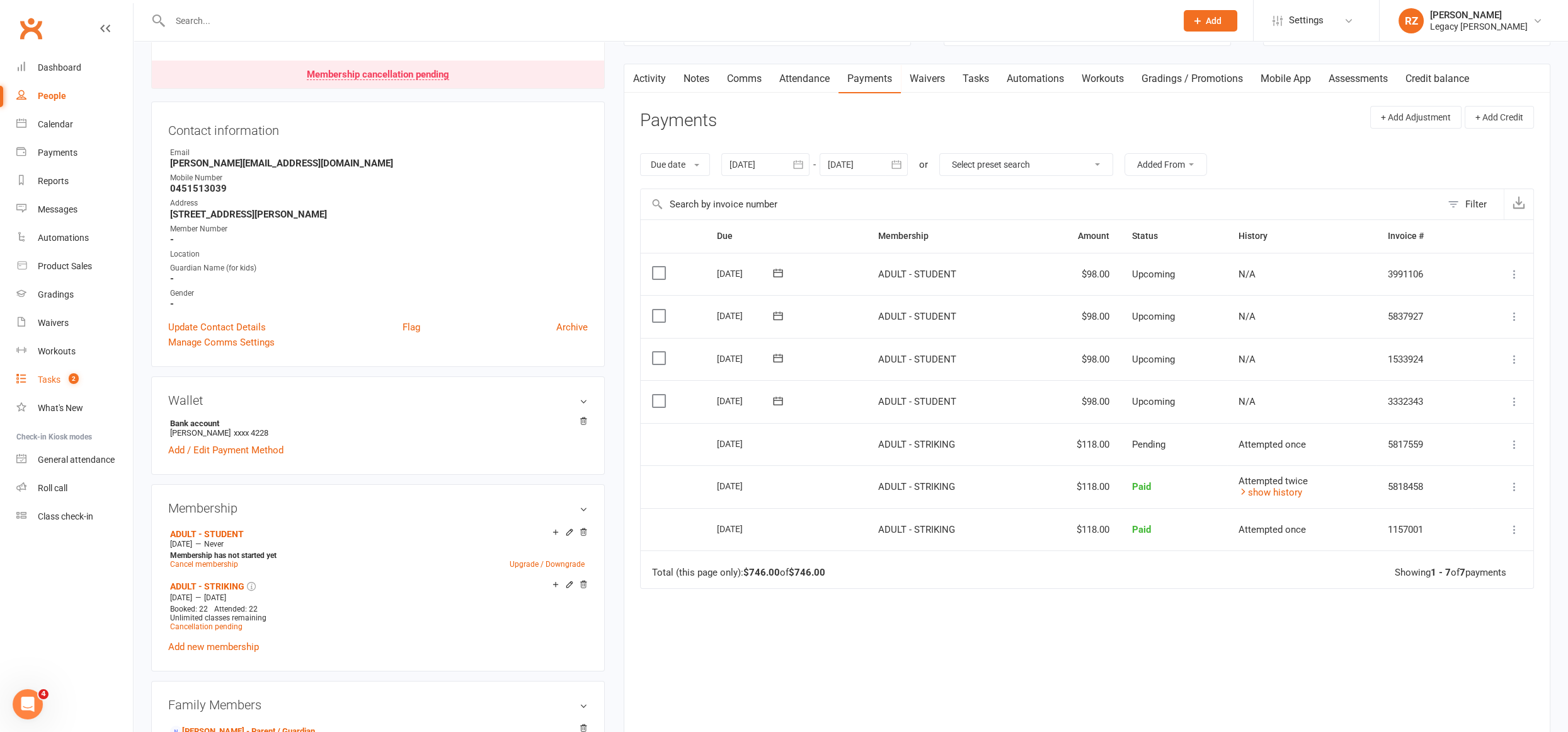
click at [44, 385] on link "Tasks 2" at bounding box center [74, 380] width 117 height 28
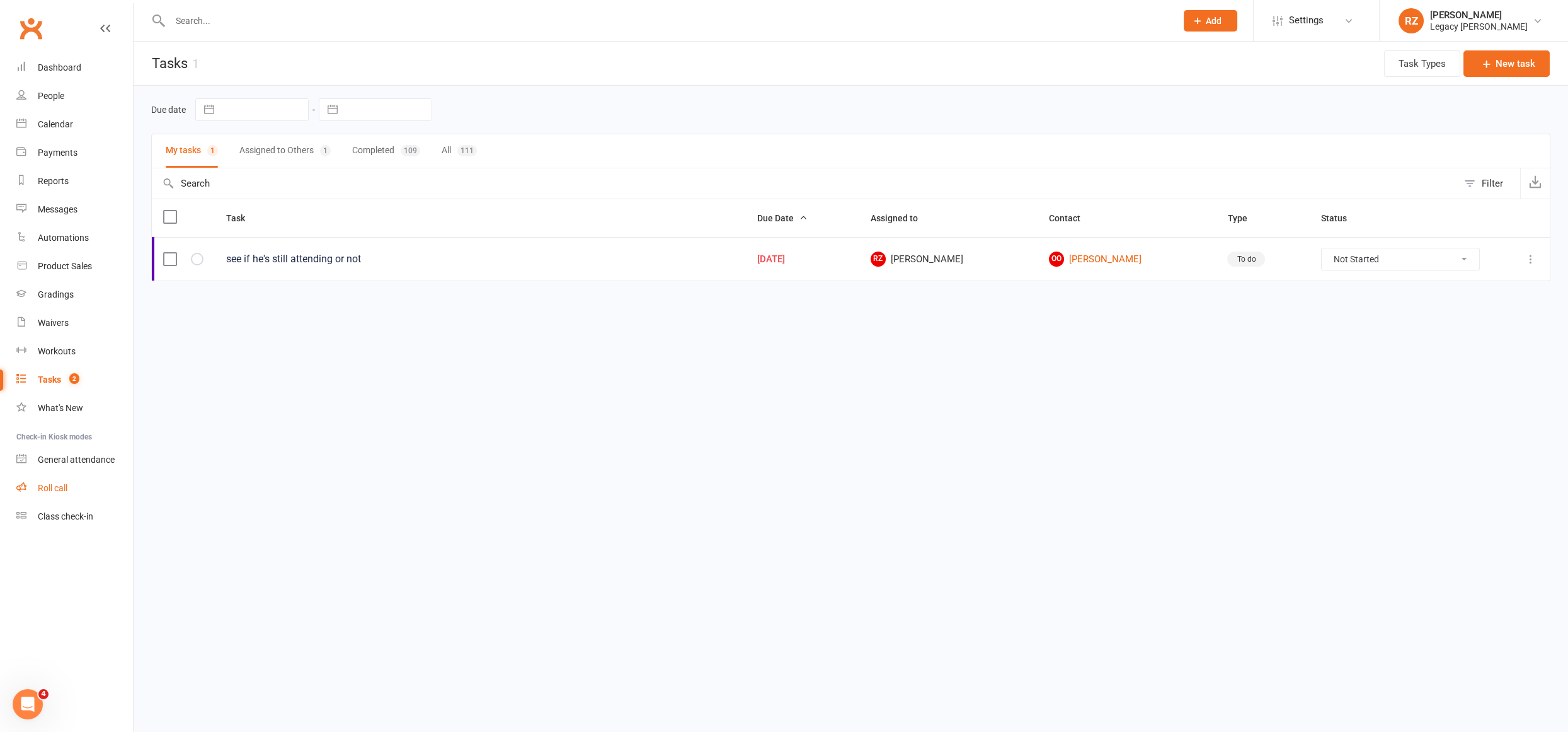
click at [61, 482] on link "Roll call" at bounding box center [74, 488] width 117 height 28
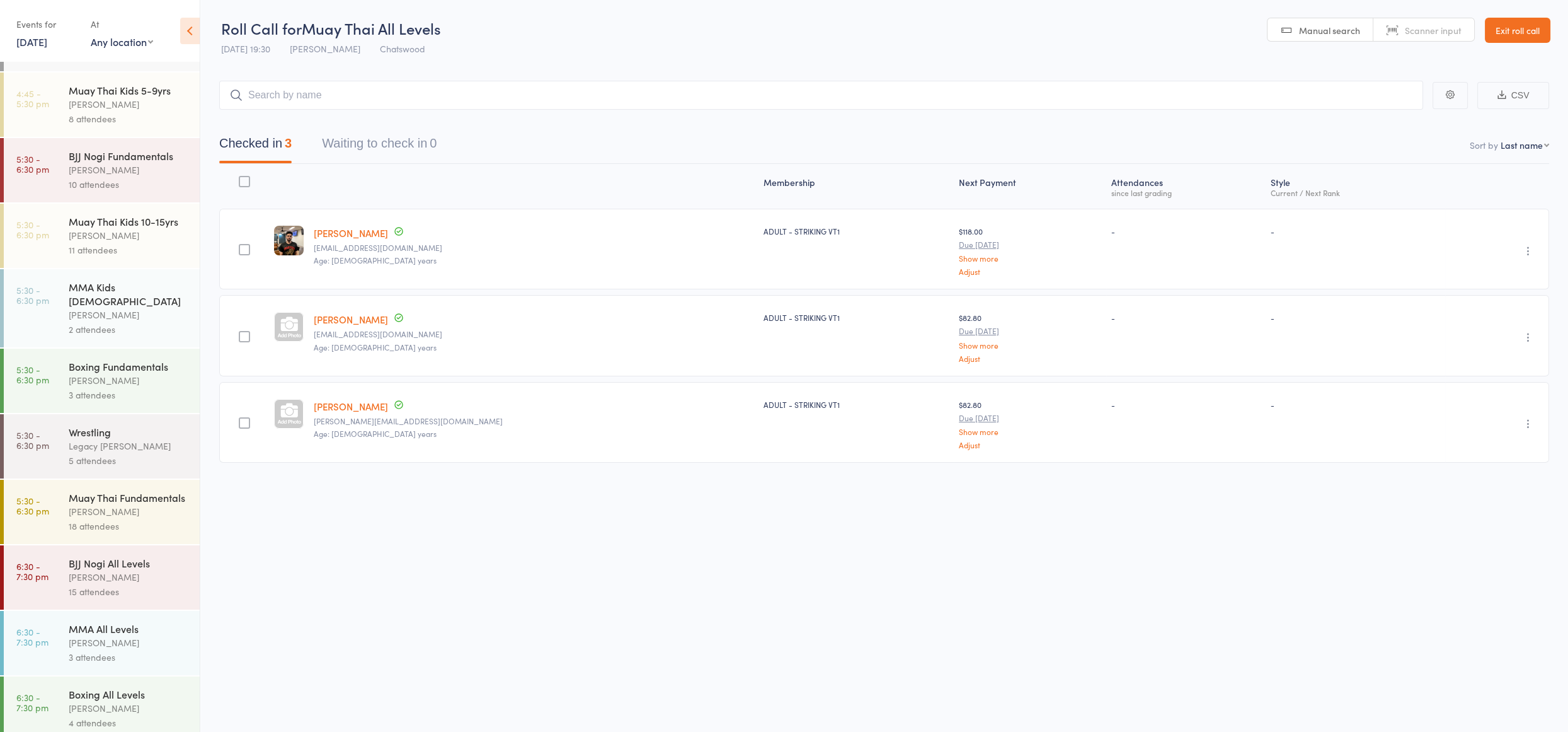
scroll to position [549, 0]
